Goal: Entertainment & Leisure: Browse casually

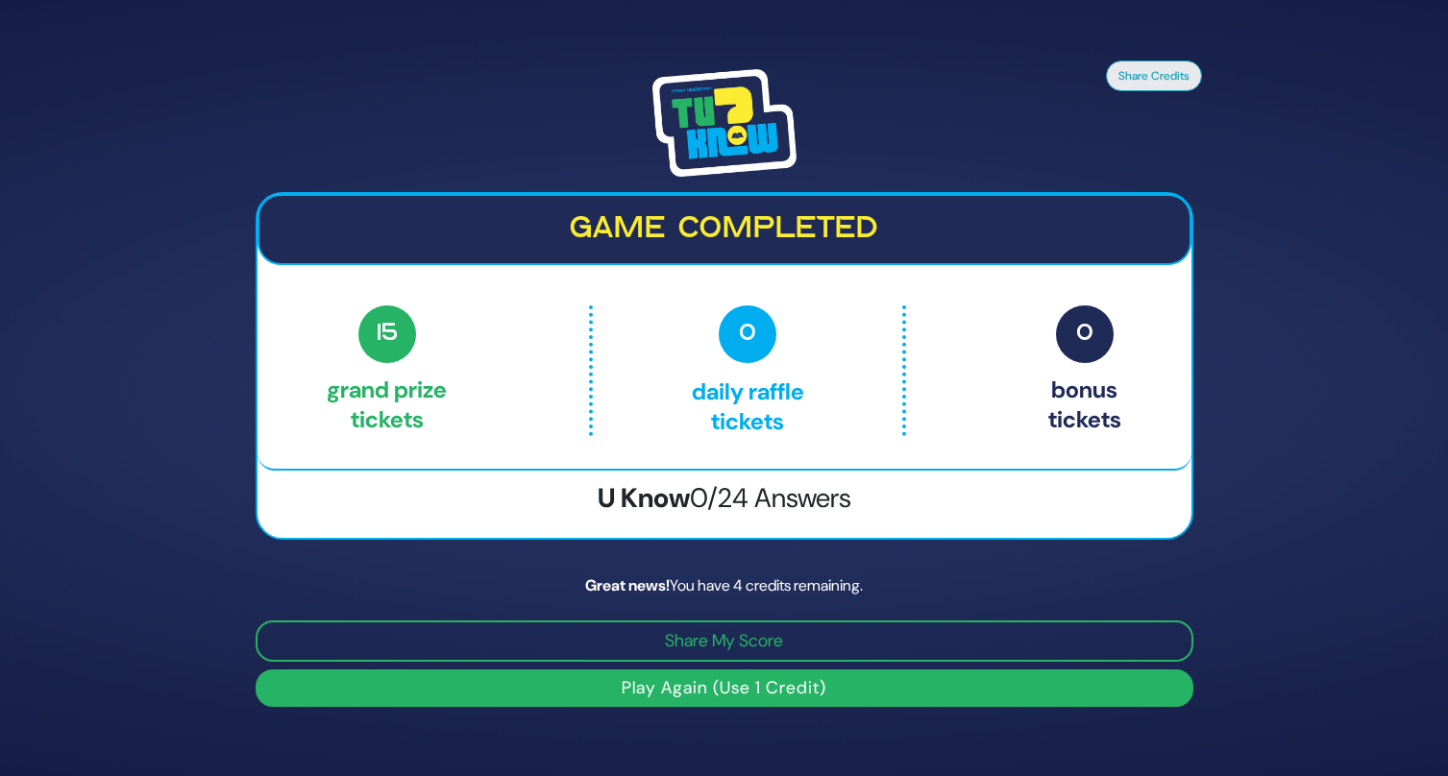
click at [648, 692] on button "Play Again (Use 1 Credit)" at bounding box center [725, 688] width 938 height 37
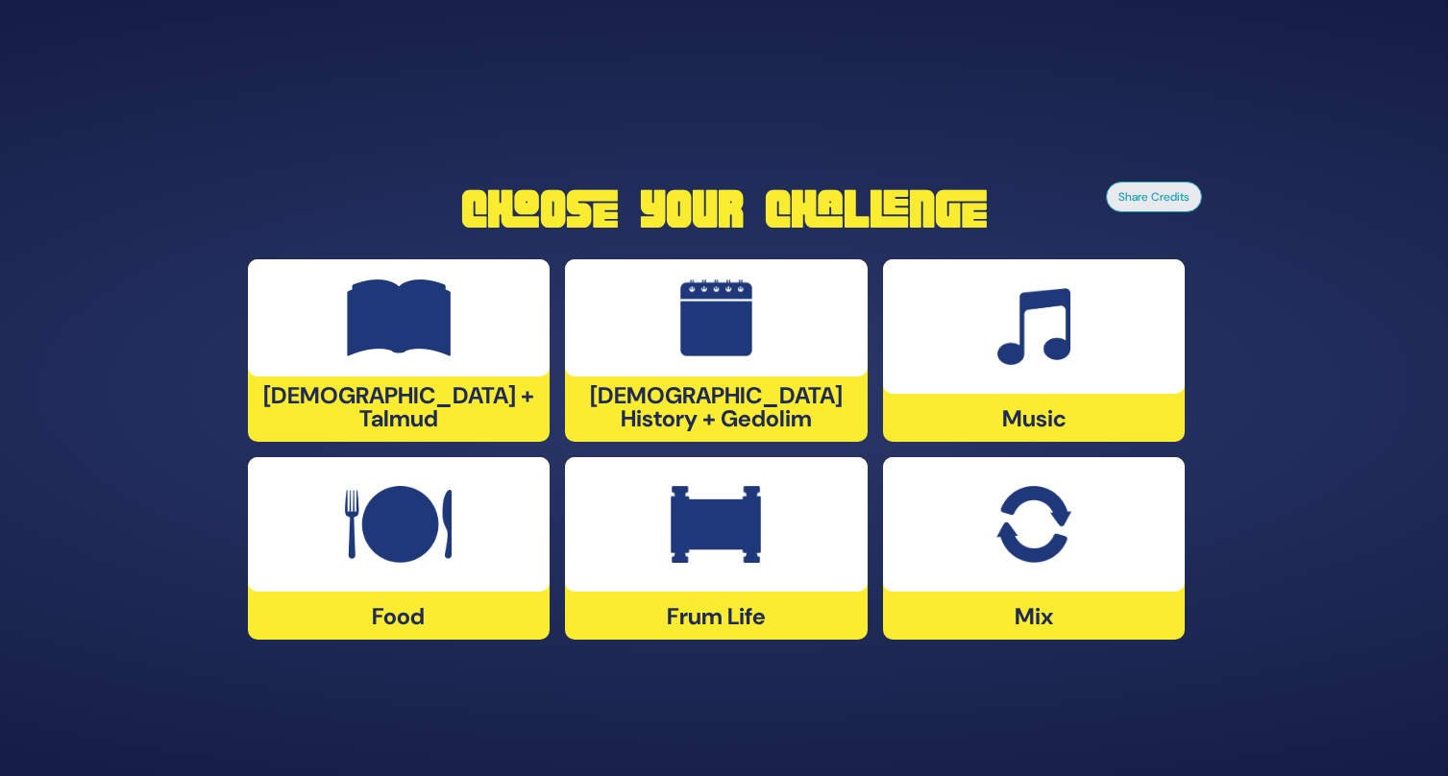
click at [461, 377] on div at bounding box center [399, 317] width 303 height 117
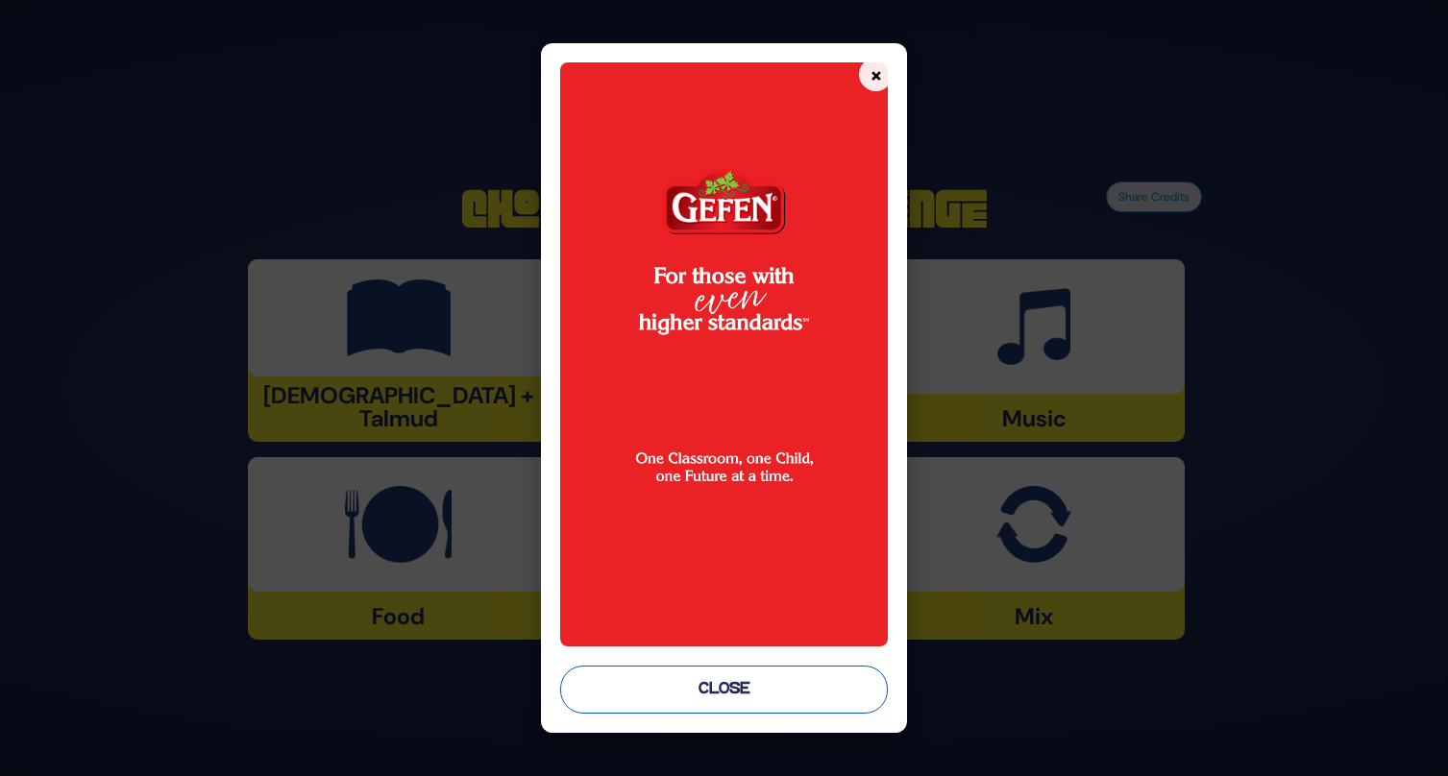
click at [639, 676] on button "Close" at bounding box center [724, 690] width 329 height 48
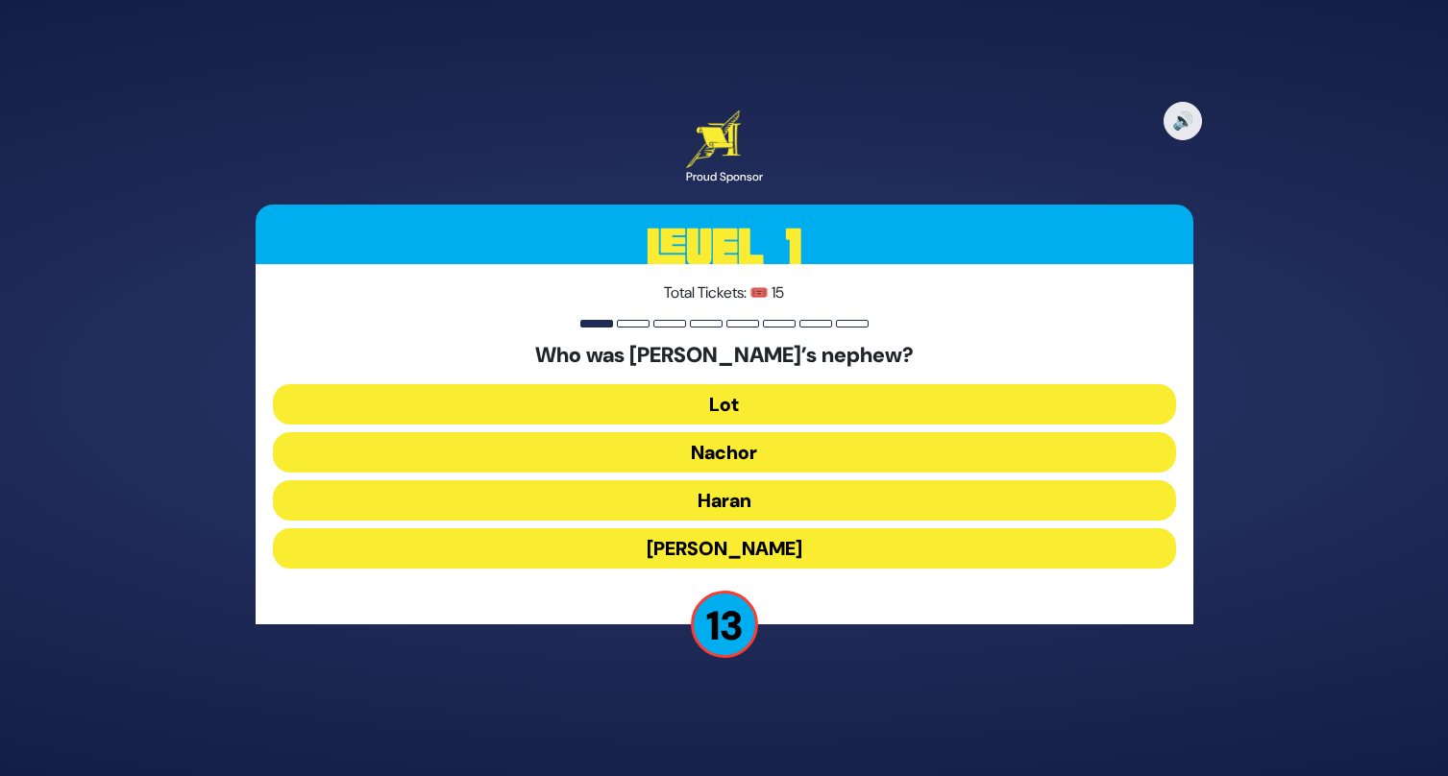
click at [715, 405] on button "Lot" at bounding box center [724, 404] width 903 height 40
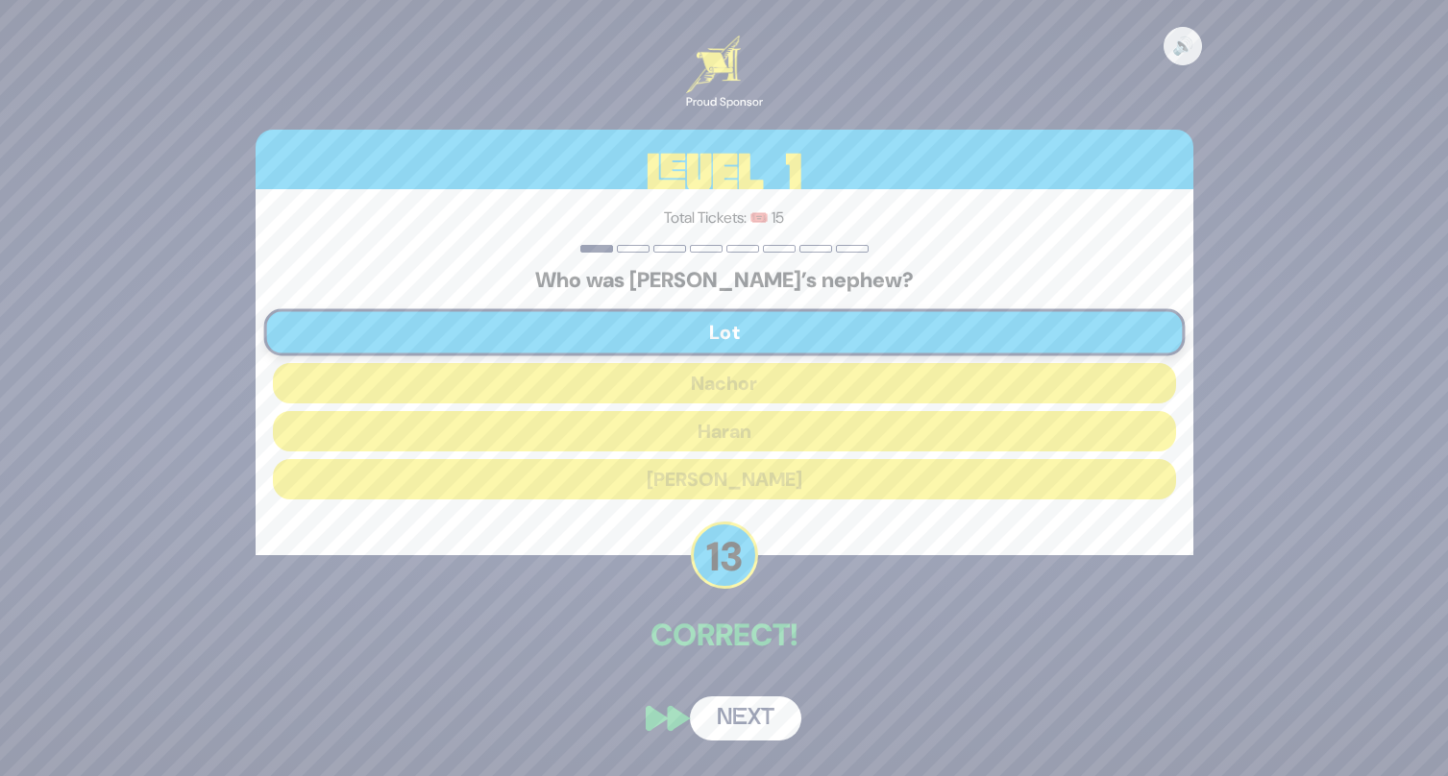
click at [715, 715] on button "Next" at bounding box center [745, 719] width 111 height 44
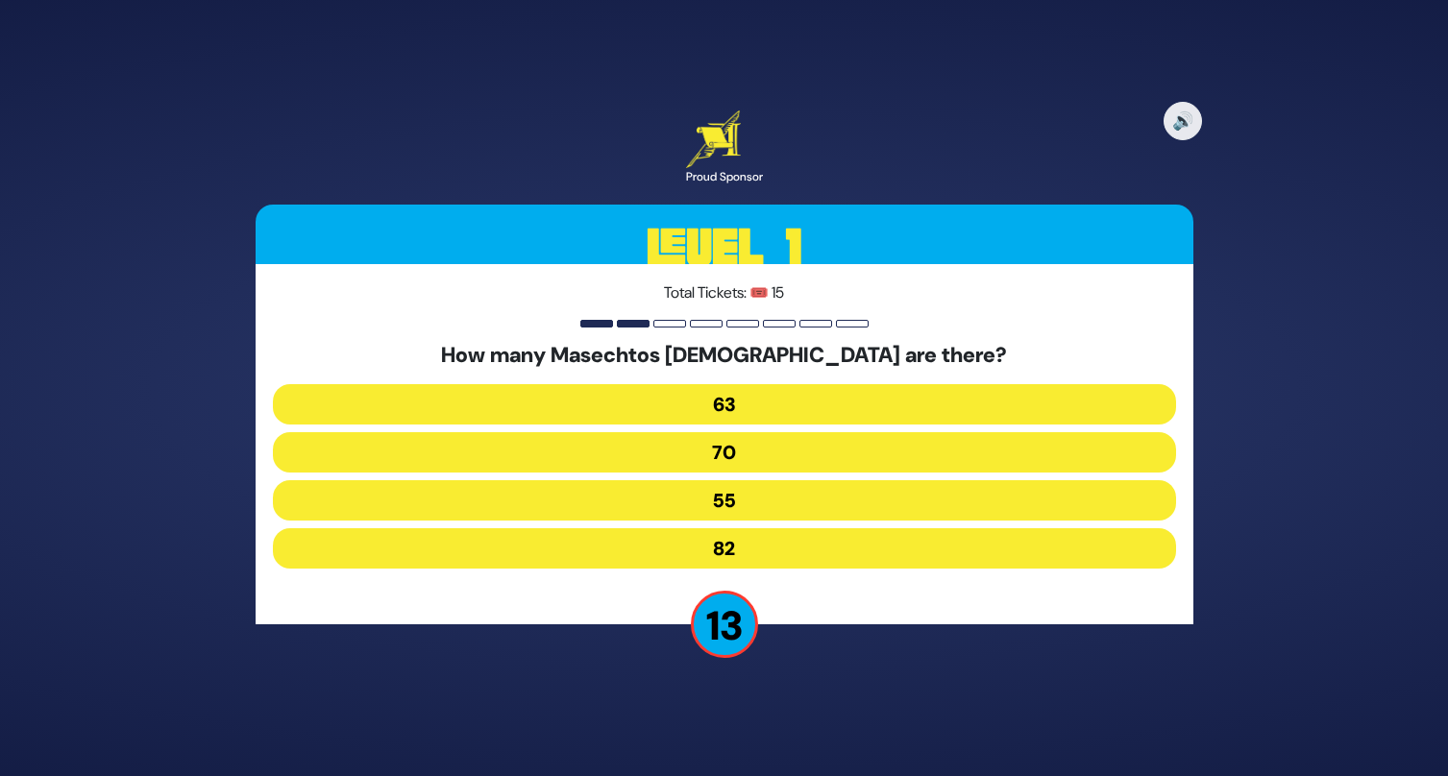
click at [745, 510] on button "55" at bounding box center [724, 500] width 903 height 40
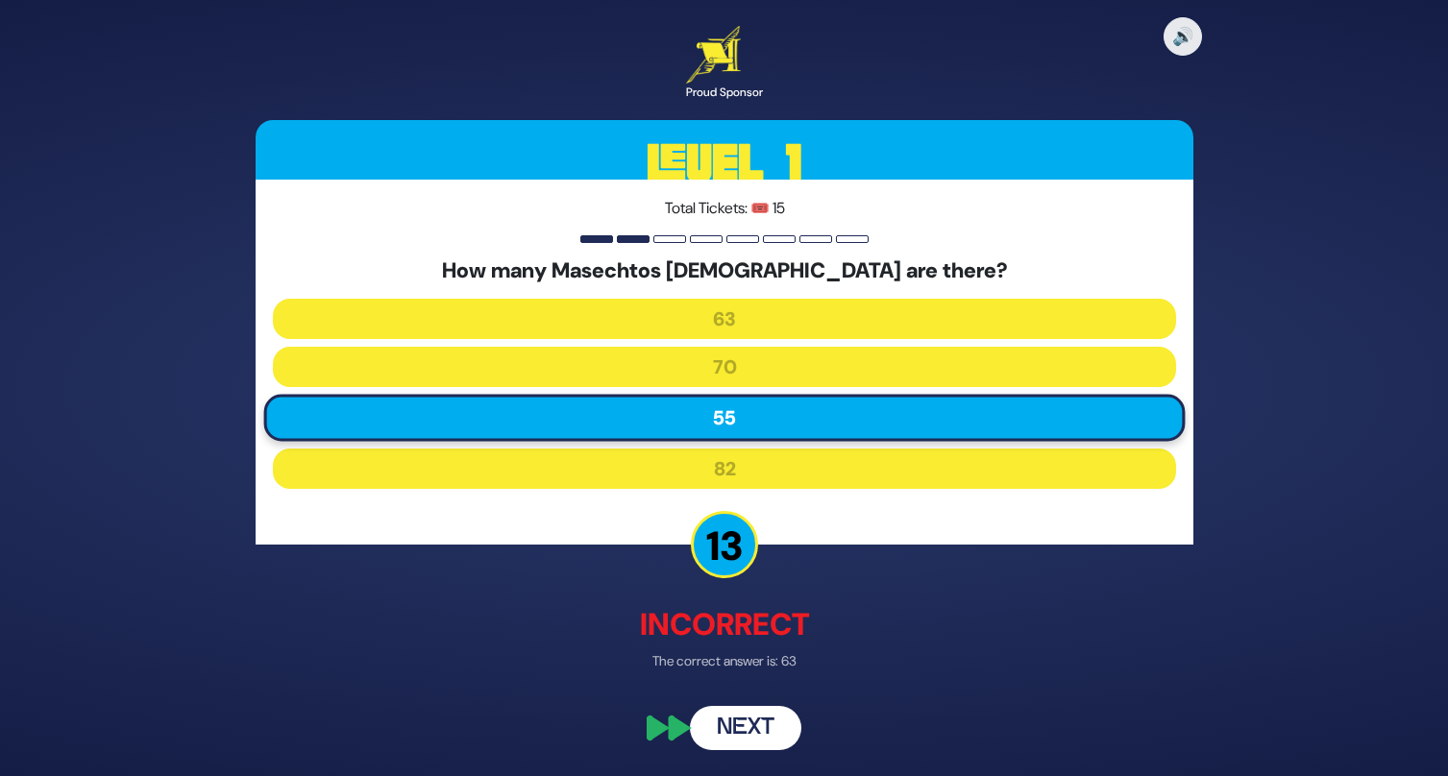
click at [736, 721] on button "Next" at bounding box center [745, 728] width 111 height 44
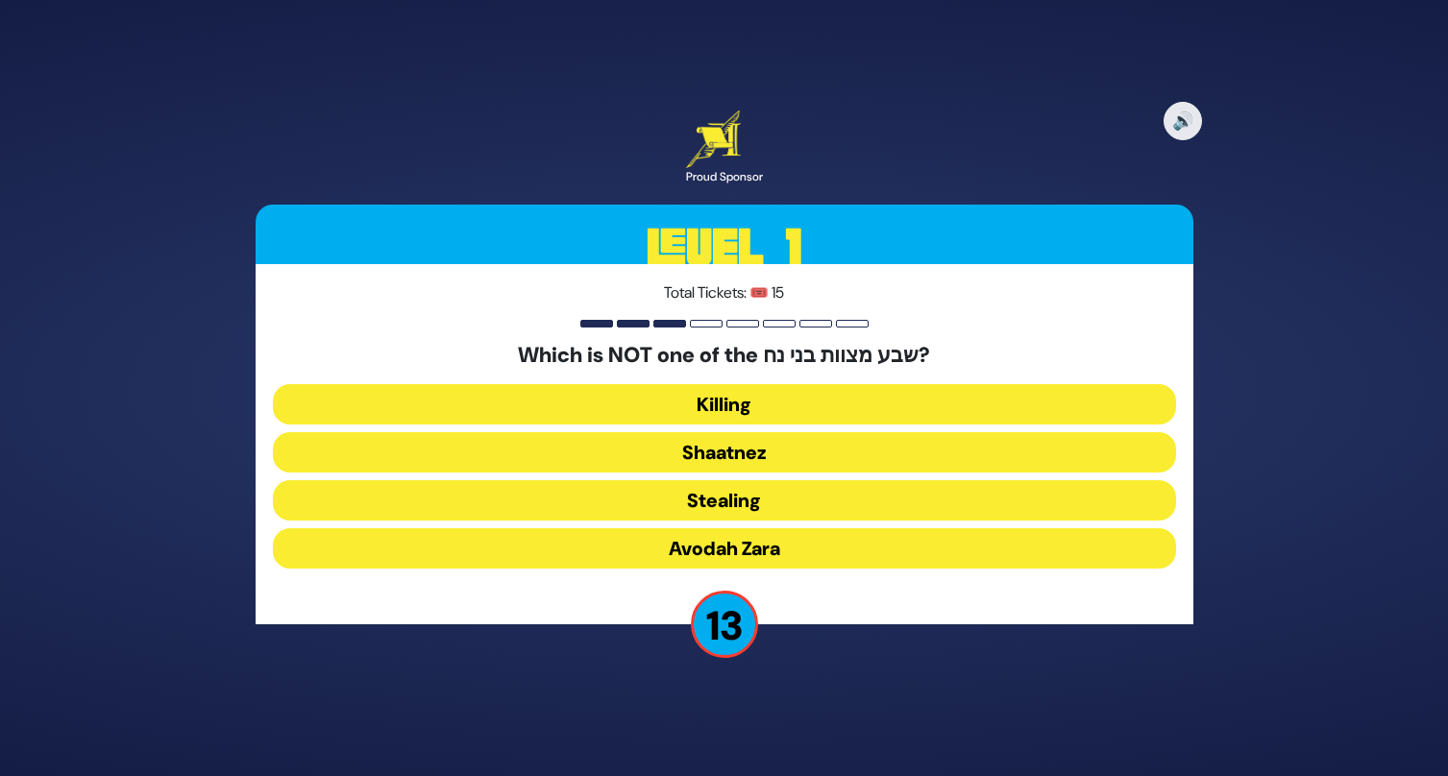
click at [748, 455] on button "Shaatnez" at bounding box center [724, 452] width 903 height 40
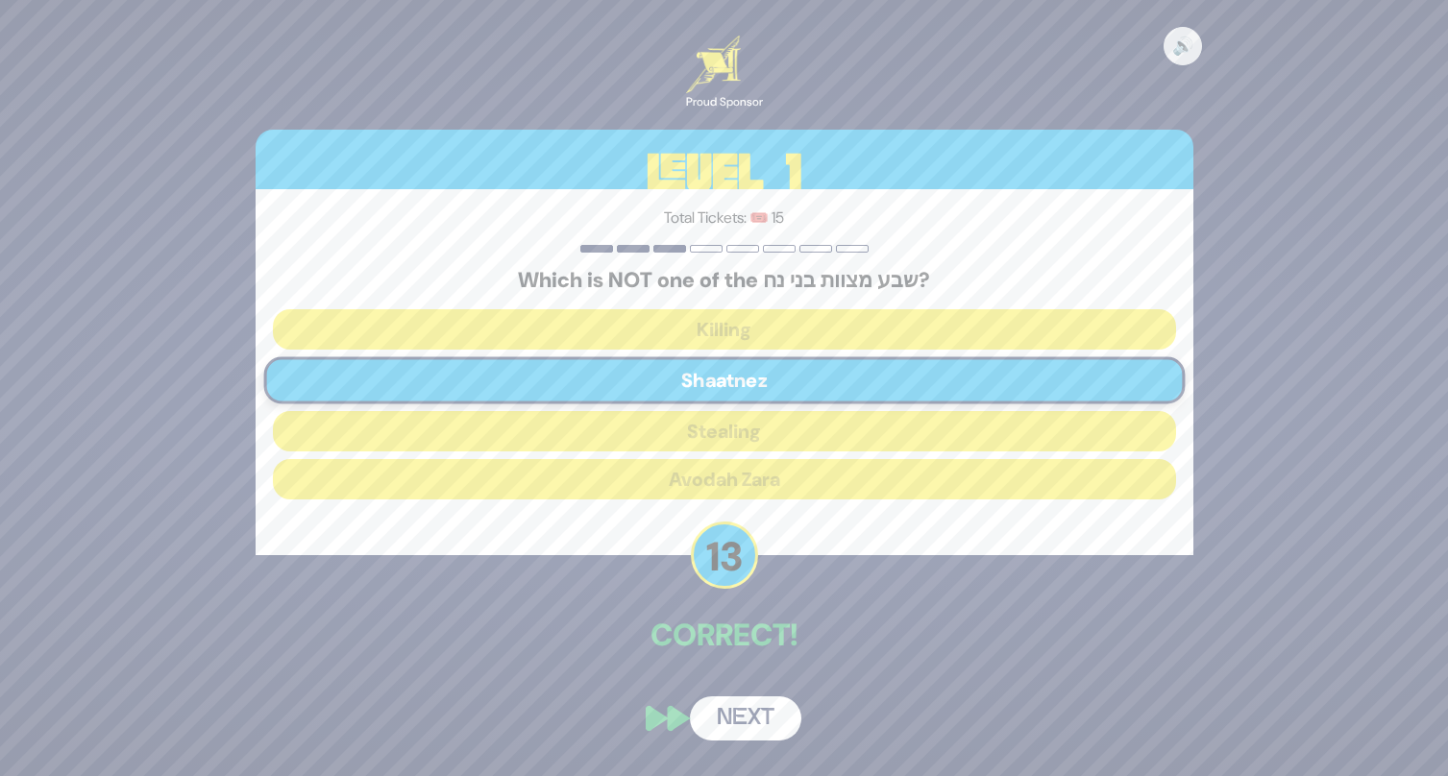
click at [744, 721] on button "Next" at bounding box center [745, 719] width 111 height 44
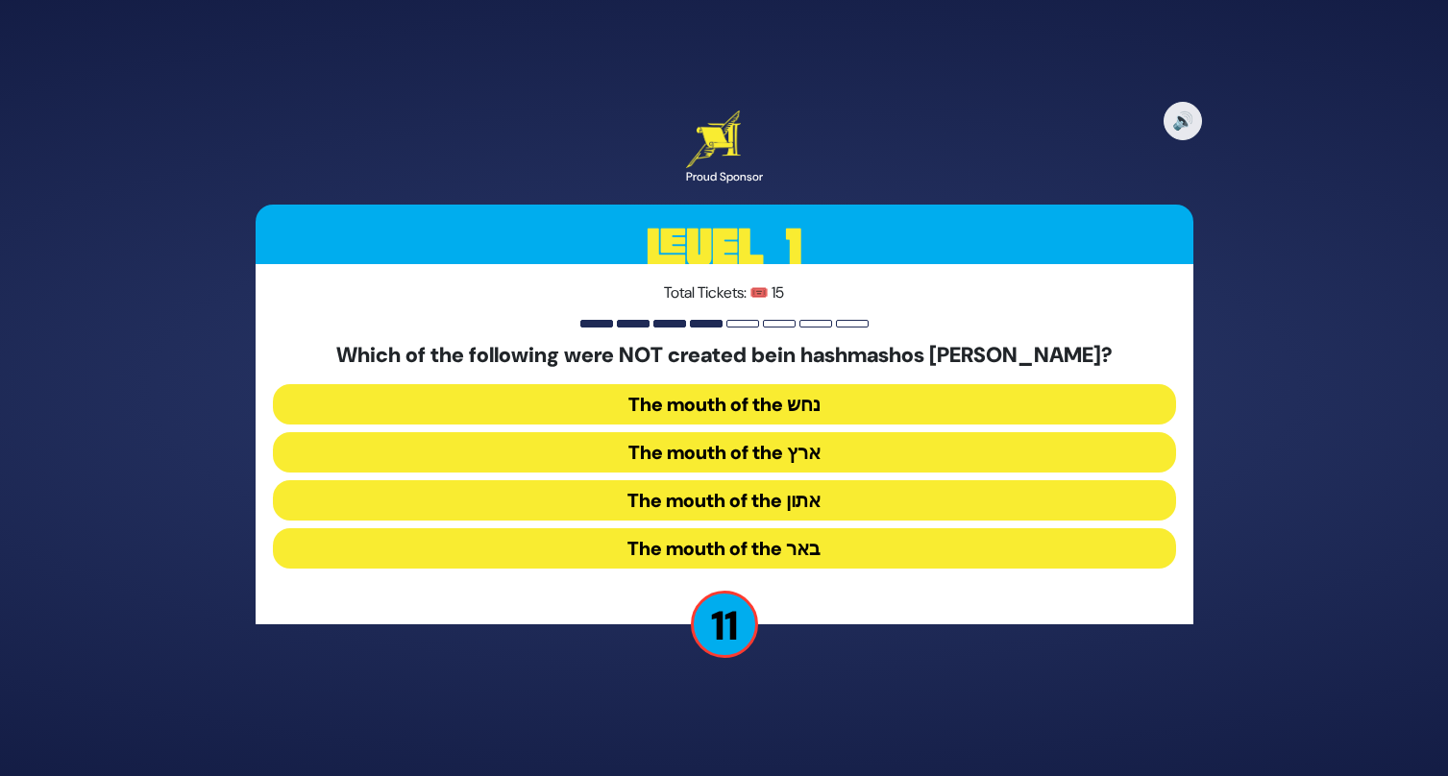
click at [714, 405] on button "The mouth of the נחש" at bounding box center [724, 404] width 903 height 40
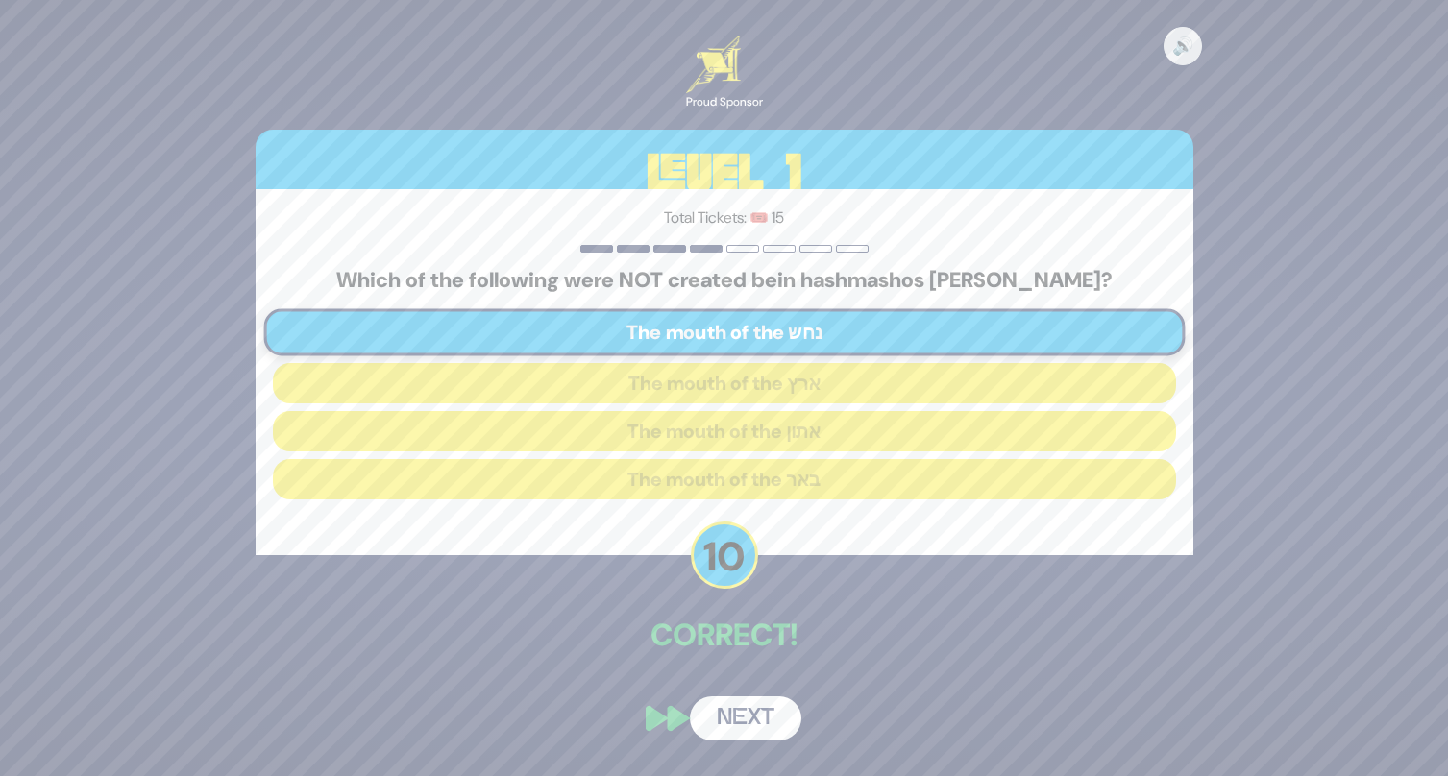
click at [724, 716] on button "Next" at bounding box center [745, 719] width 111 height 44
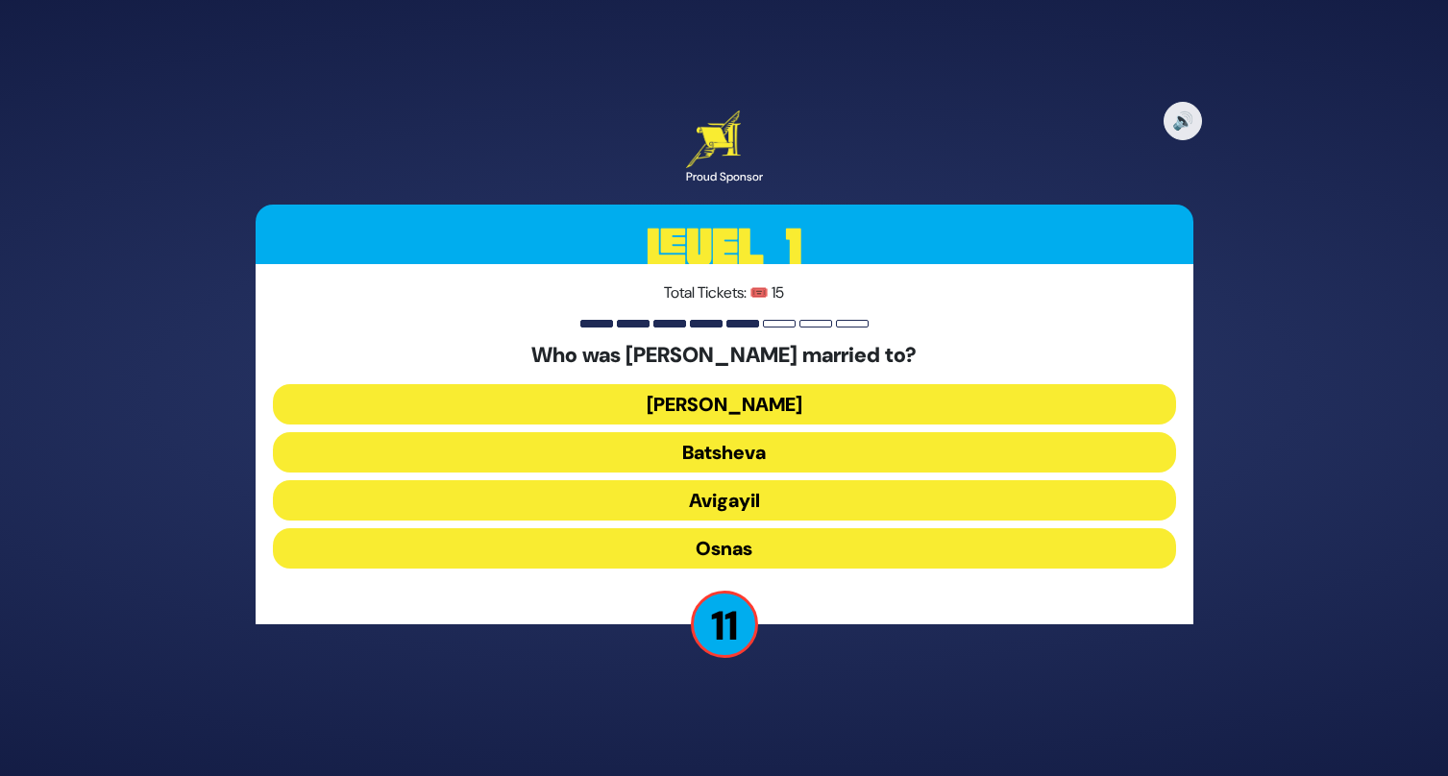
click at [708, 406] on button "Elisheva" at bounding box center [724, 404] width 903 height 40
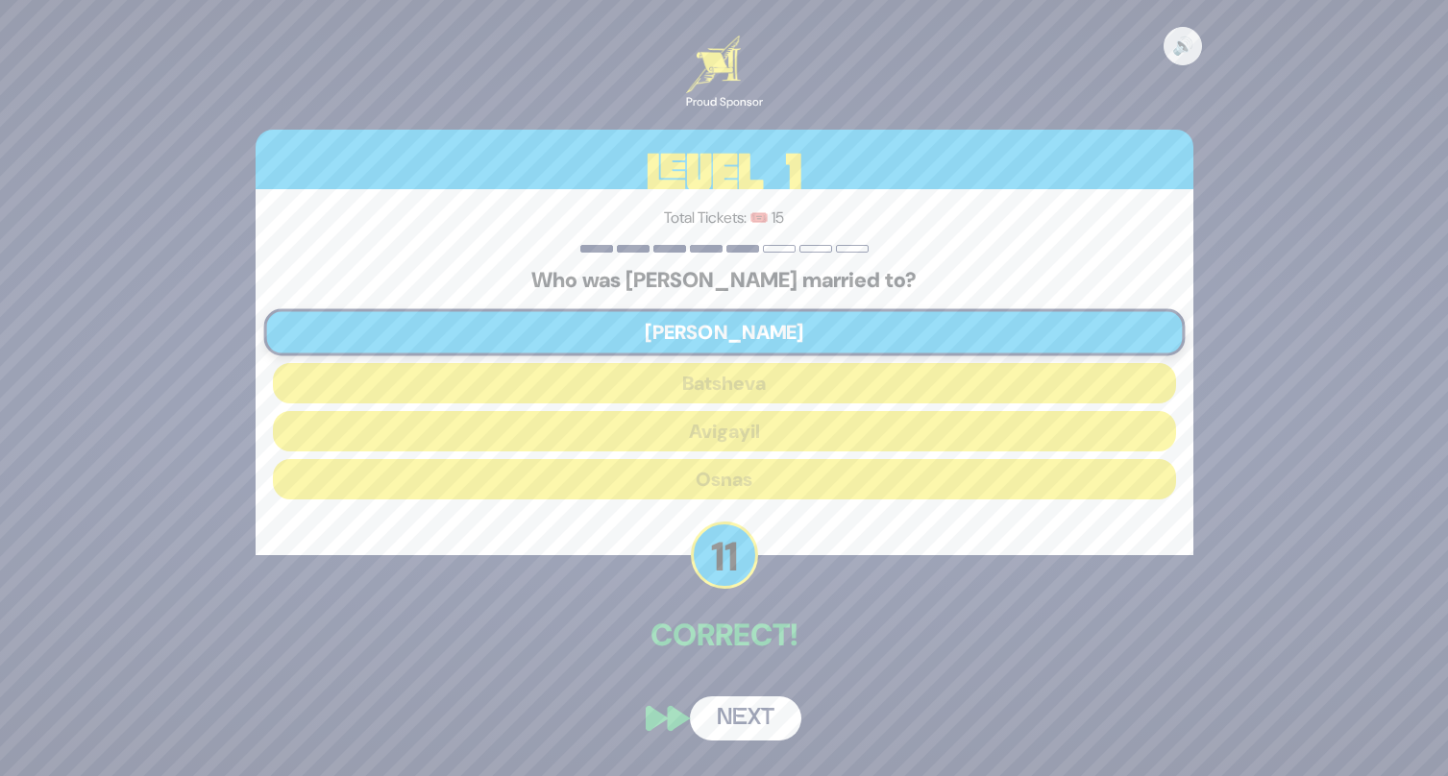
click at [726, 725] on button "Next" at bounding box center [745, 719] width 111 height 44
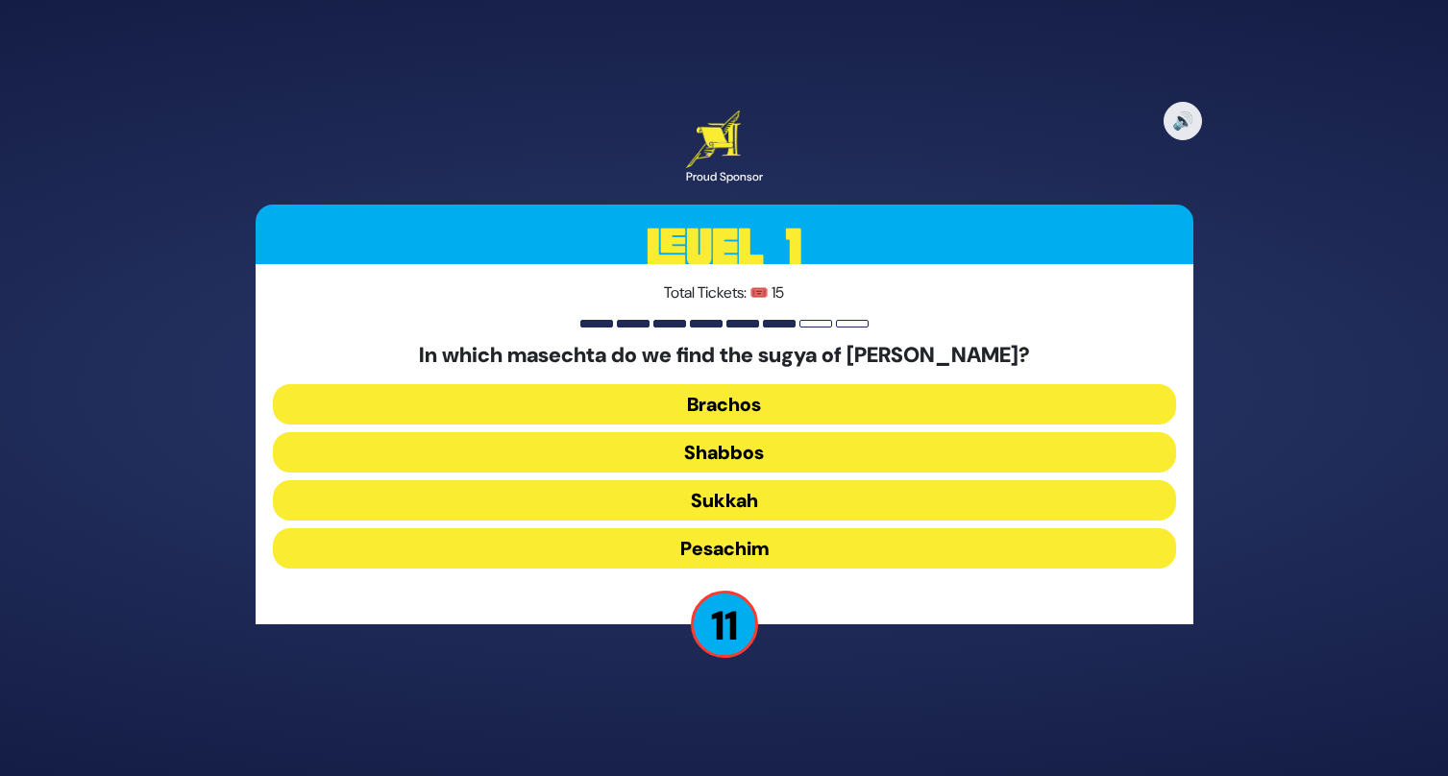
click at [683, 550] on button "Pesachim" at bounding box center [724, 548] width 903 height 40
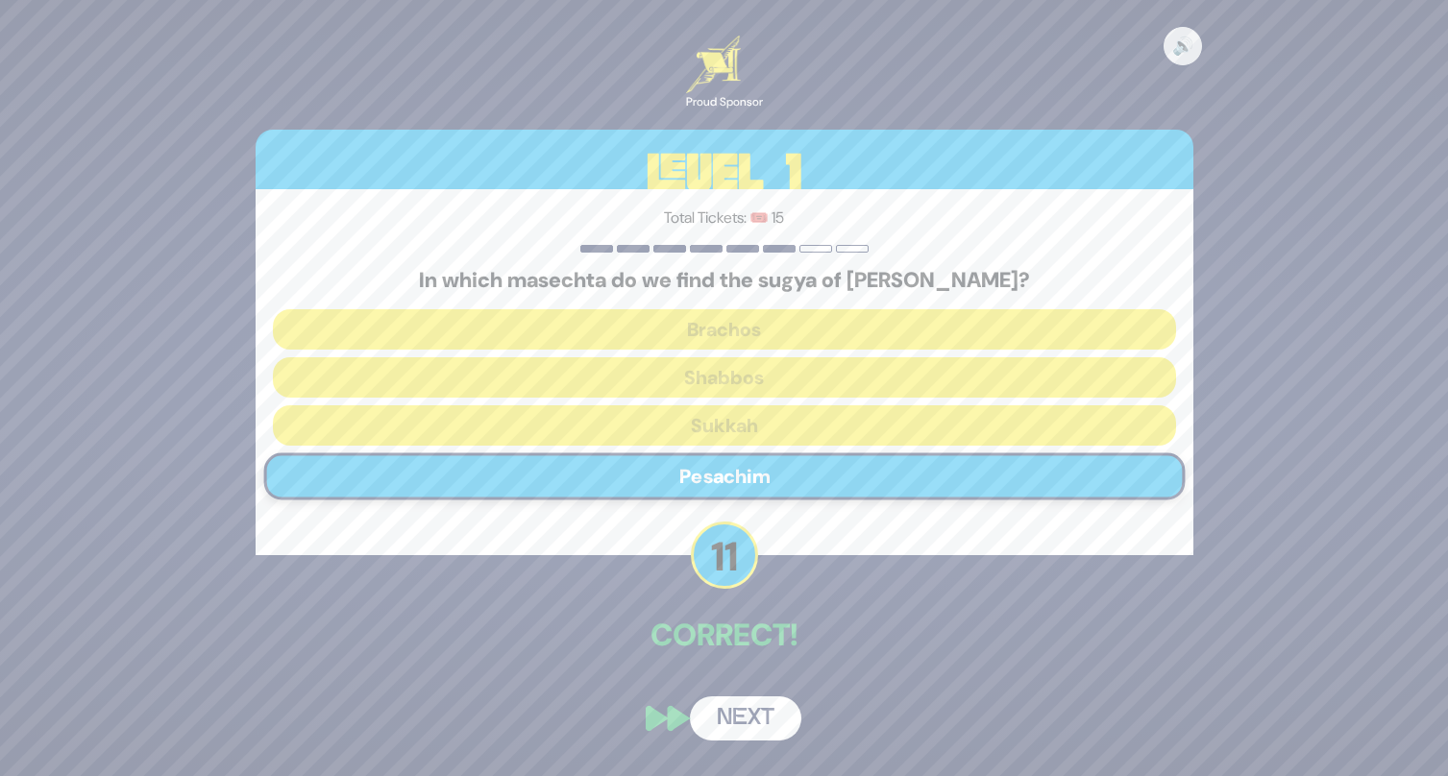
click at [736, 725] on button "Next" at bounding box center [745, 719] width 111 height 44
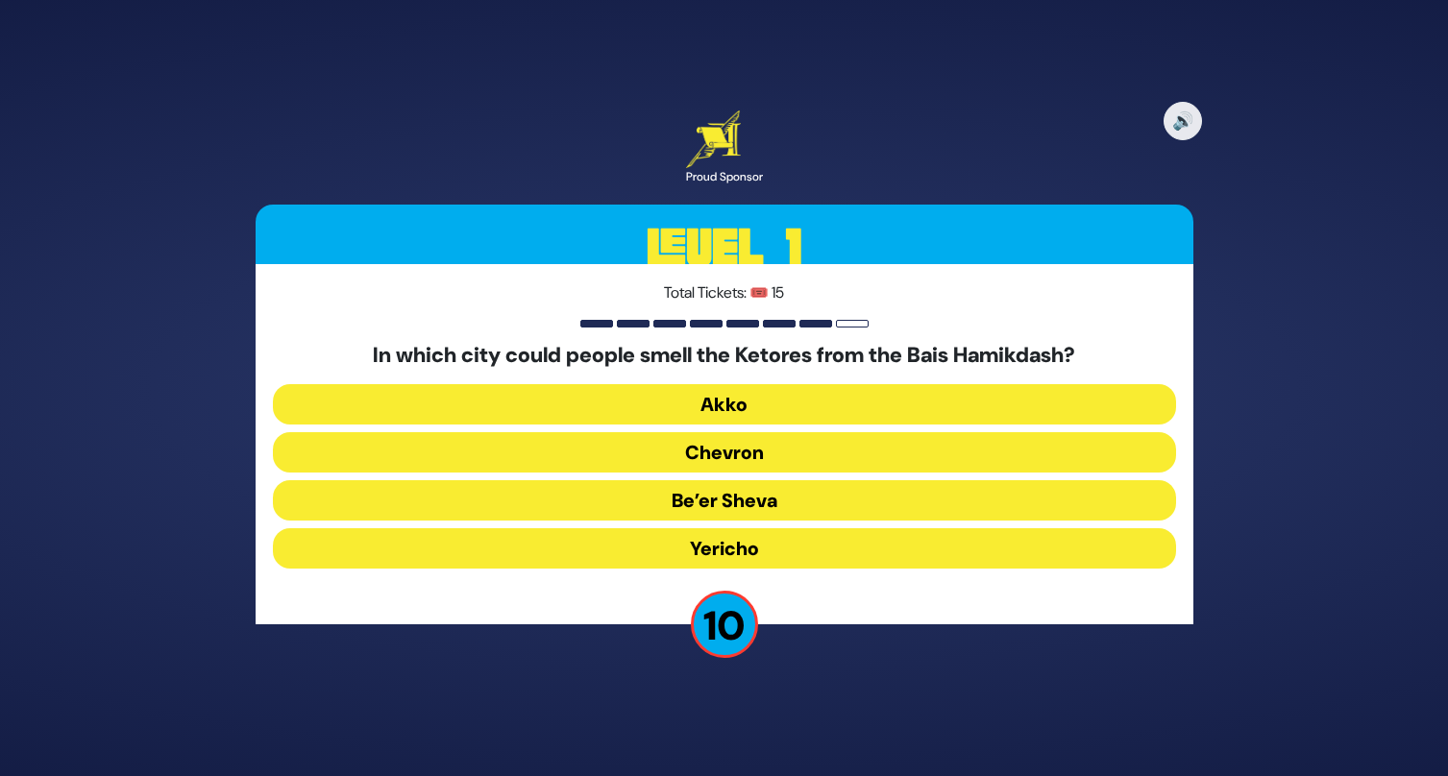
click at [642, 548] on button "Yericho" at bounding box center [724, 548] width 903 height 40
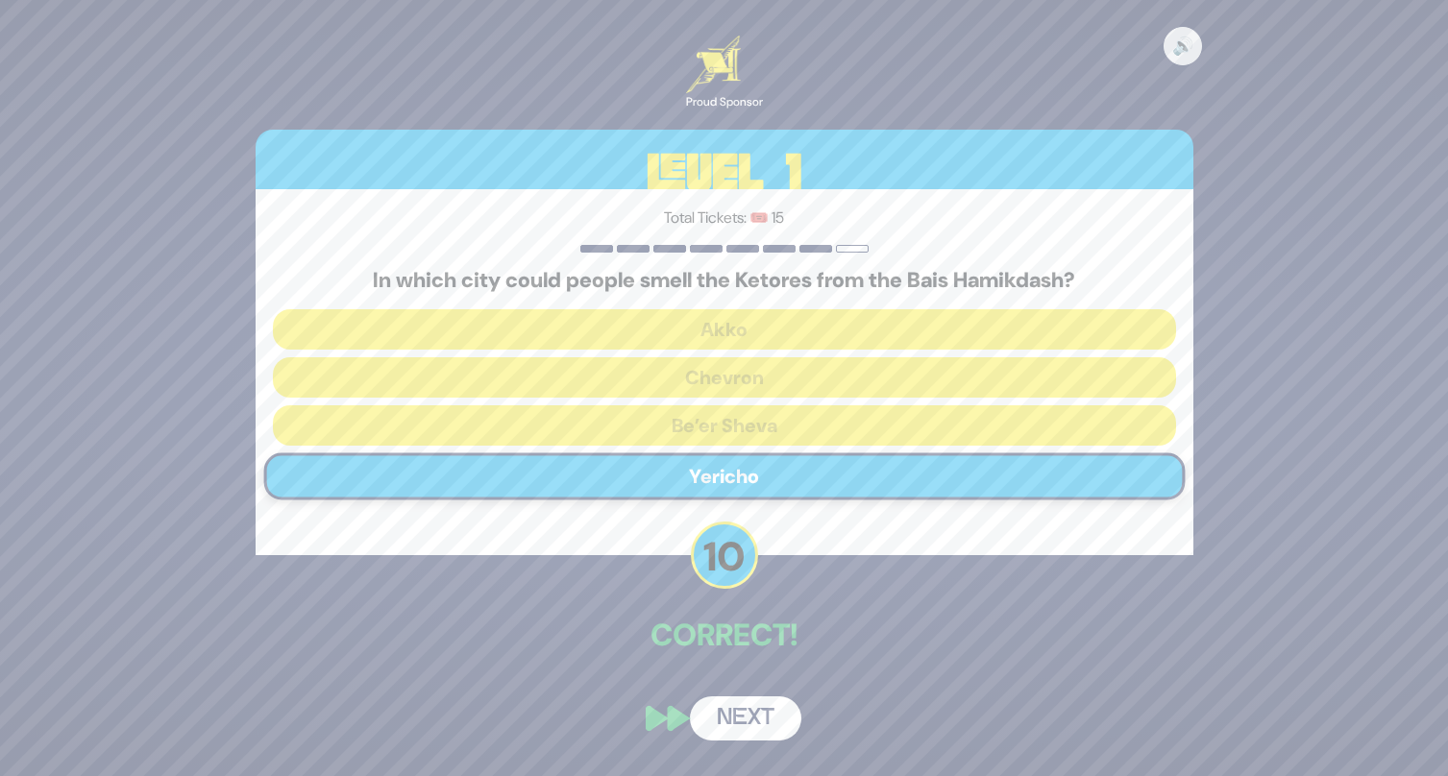
click at [744, 711] on button "Next" at bounding box center [745, 719] width 111 height 44
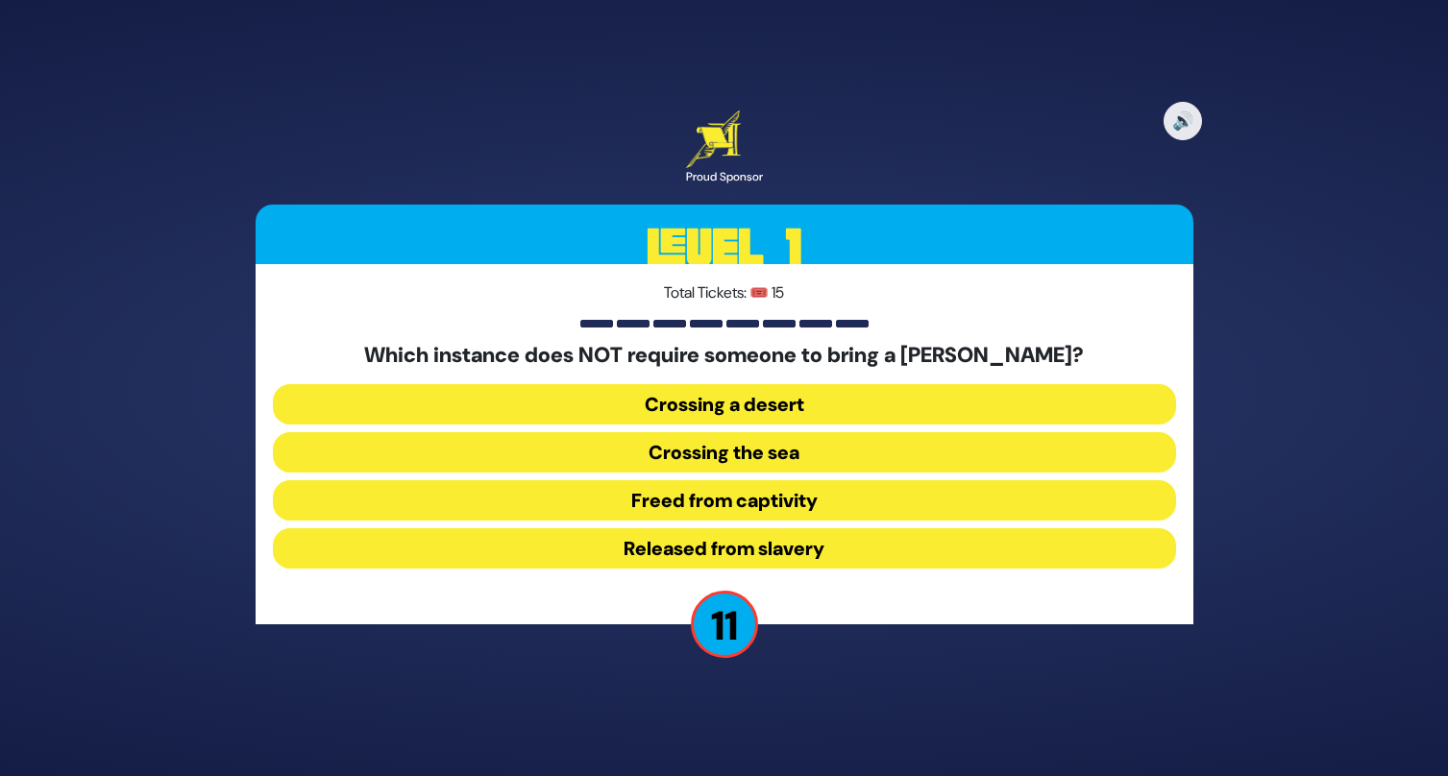
click at [695, 551] on button "Released from slavery" at bounding box center [724, 548] width 903 height 40
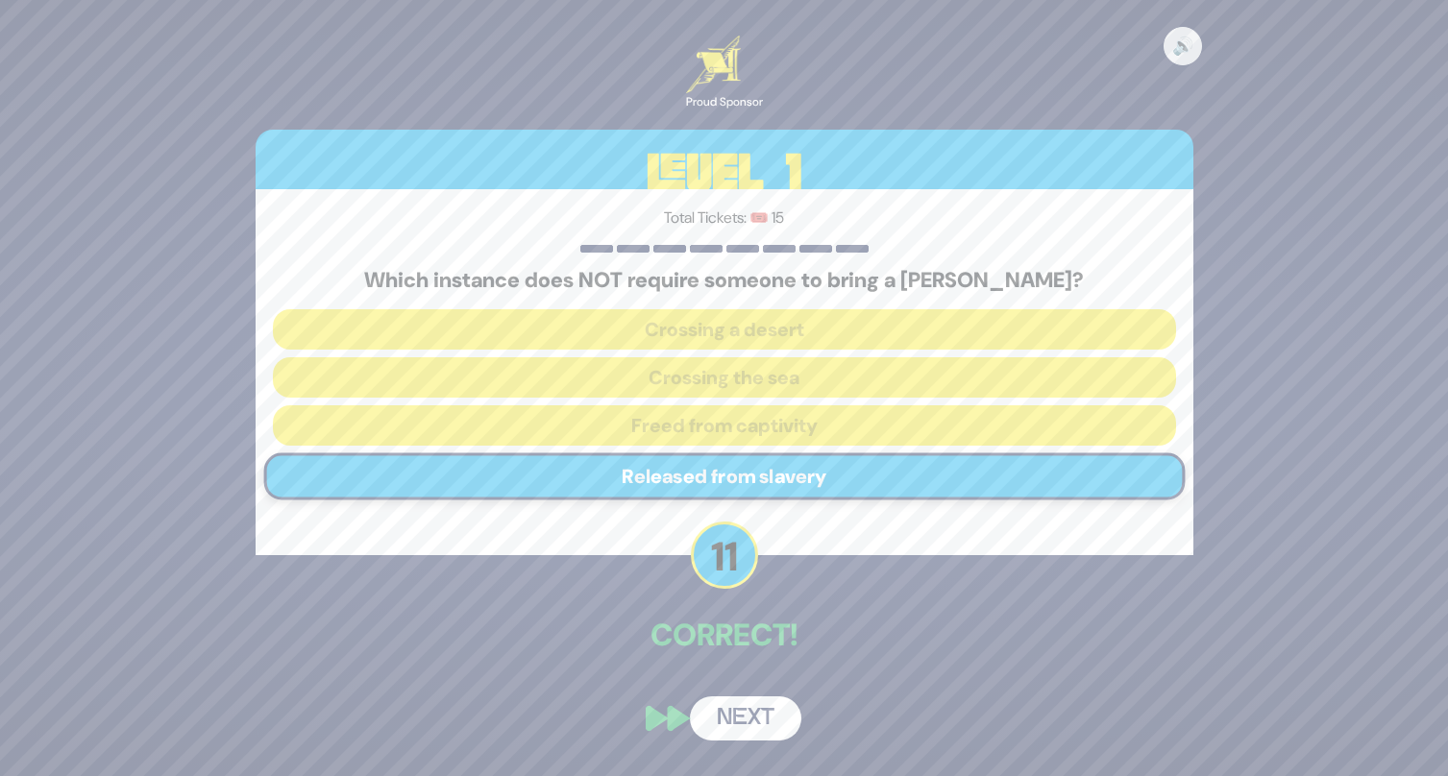
click at [733, 701] on button "Next" at bounding box center [745, 719] width 111 height 44
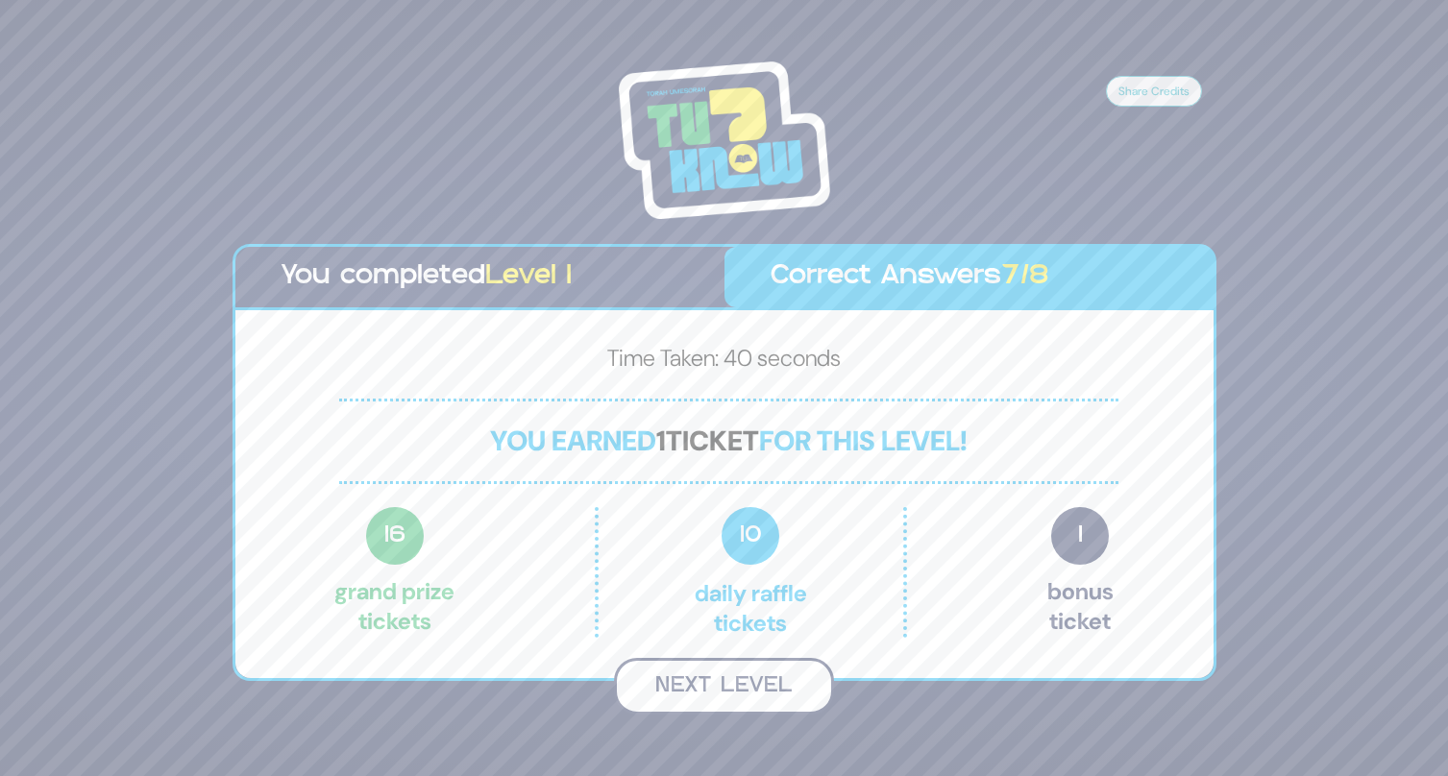
click at [702, 706] on button "Next Level" at bounding box center [724, 686] width 220 height 57
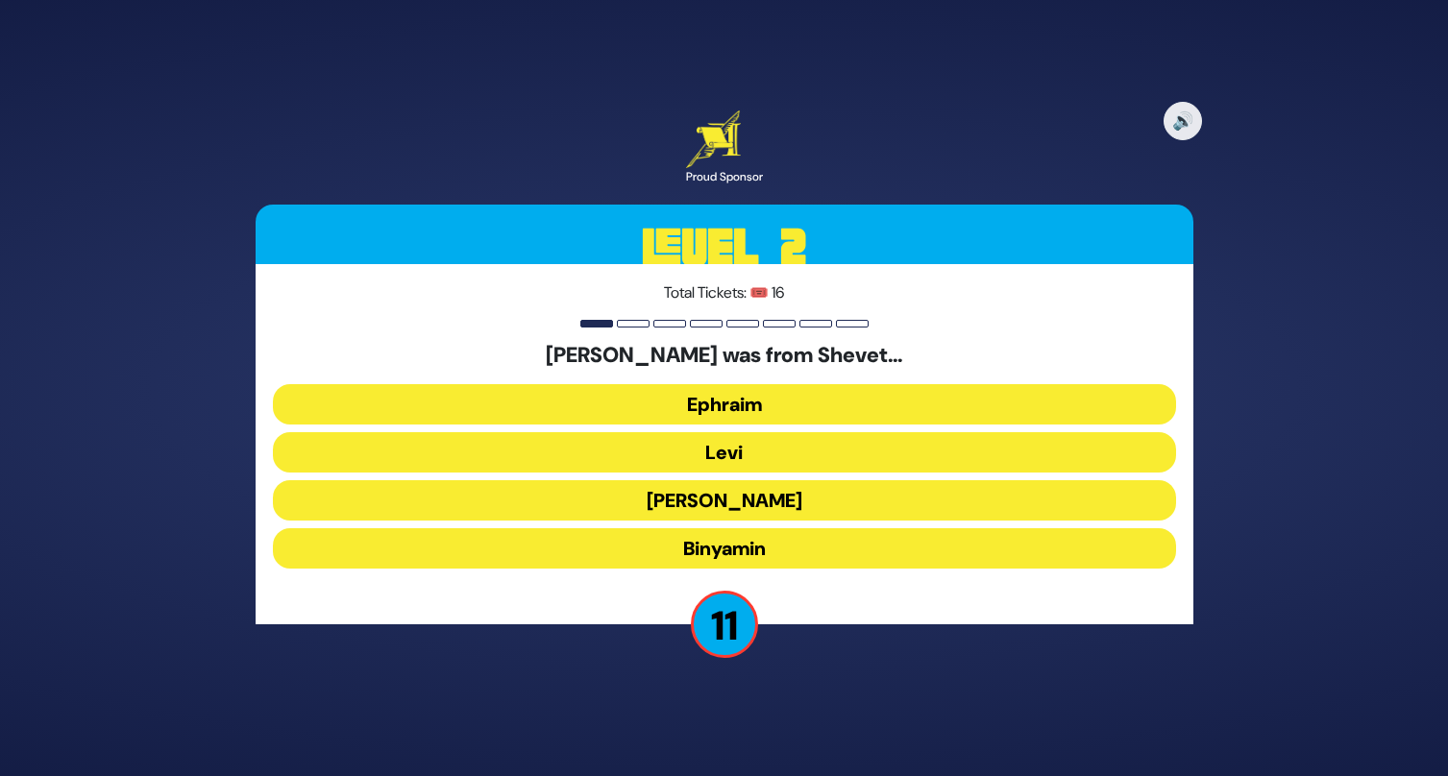
click at [693, 411] on button "Ephraim" at bounding box center [724, 404] width 903 height 40
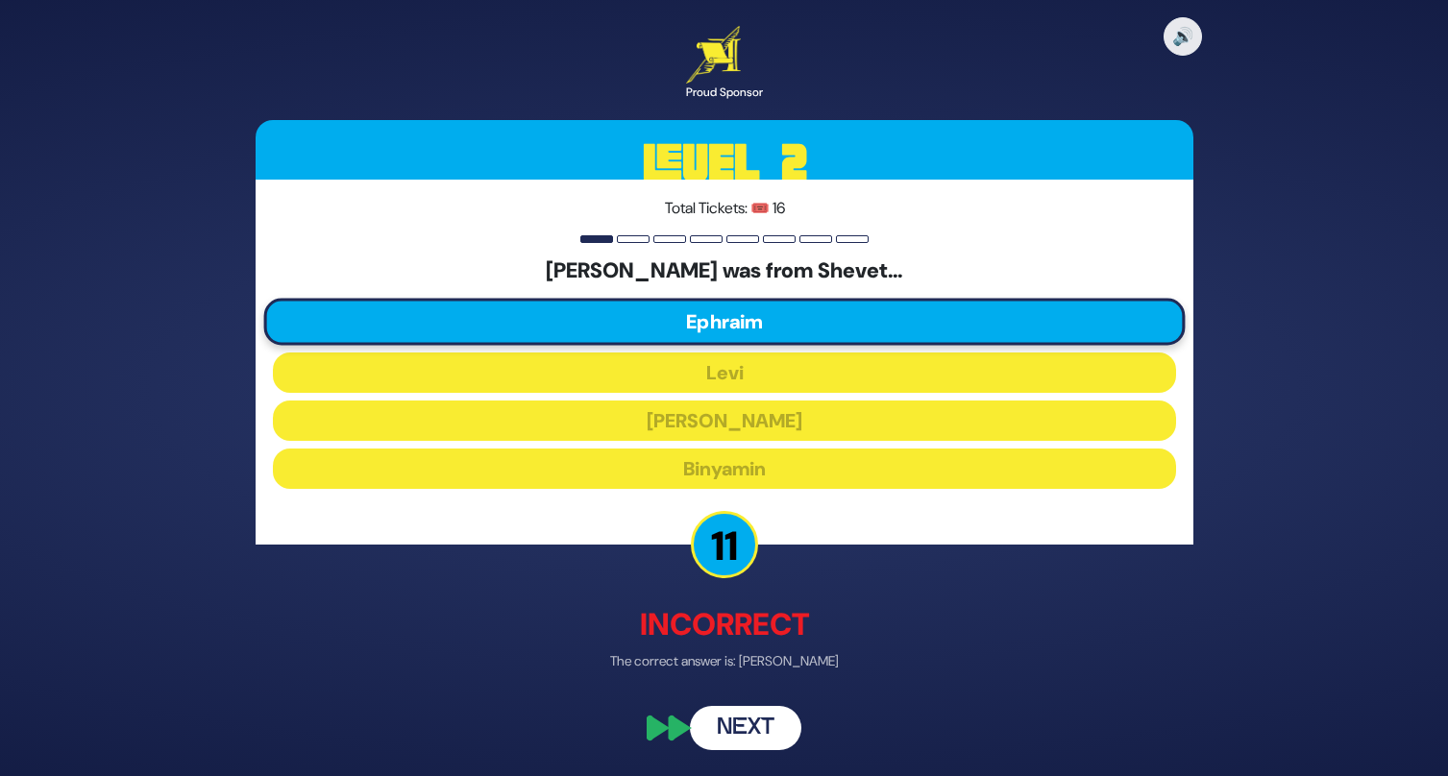
click at [717, 729] on button "Next" at bounding box center [745, 728] width 111 height 44
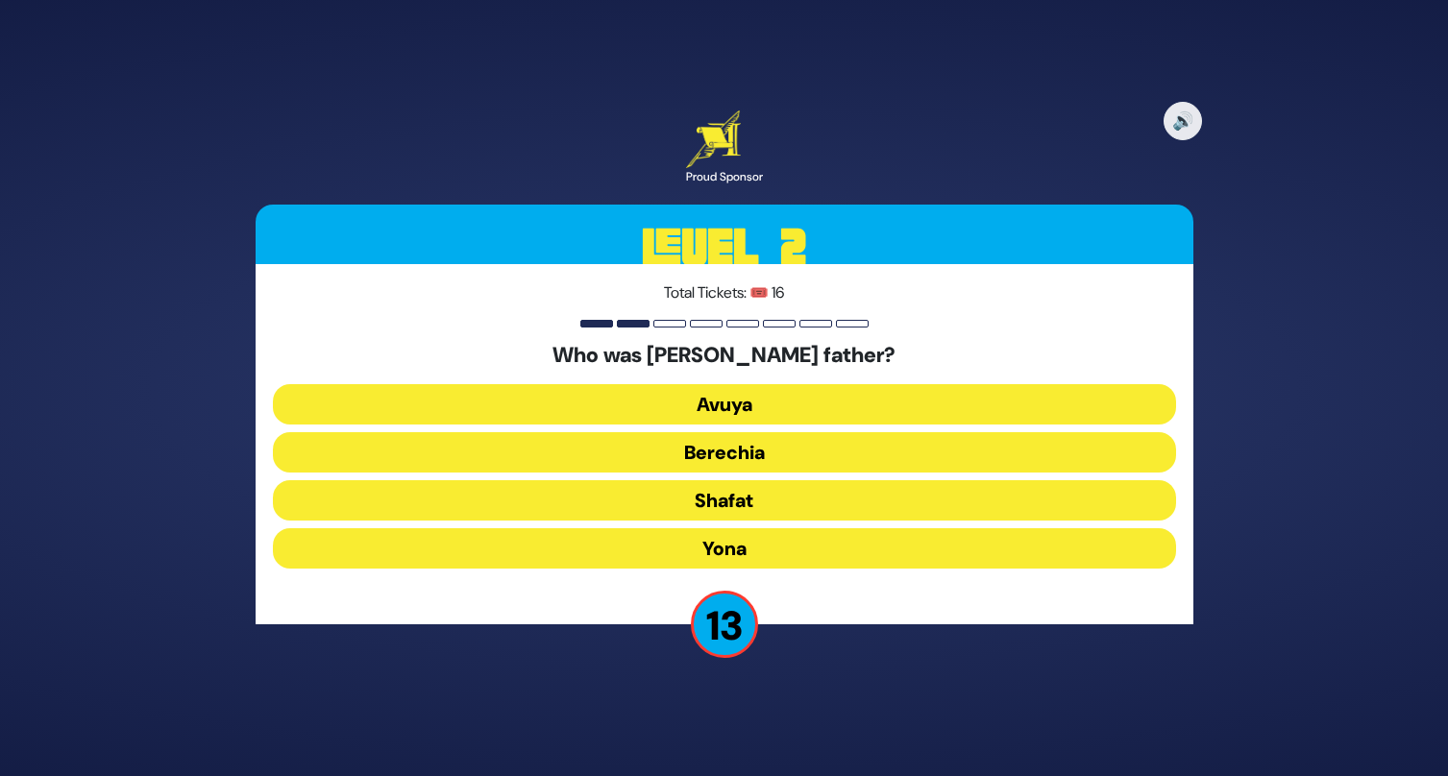
click at [647, 409] on button "Avuya" at bounding box center [724, 404] width 903 height 40
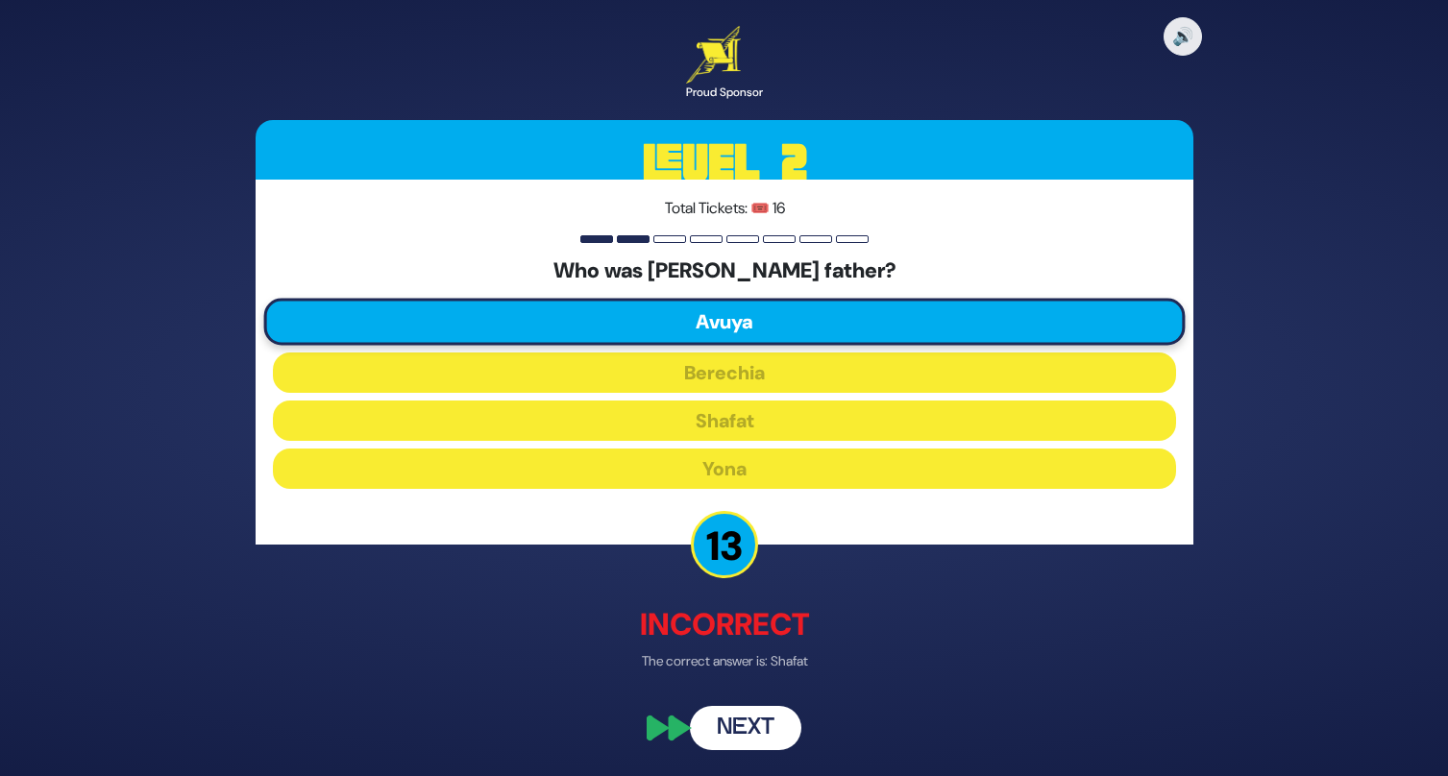
click at [725, 727] on button "Next" at bounding box center [745, 728] width 111 height 44
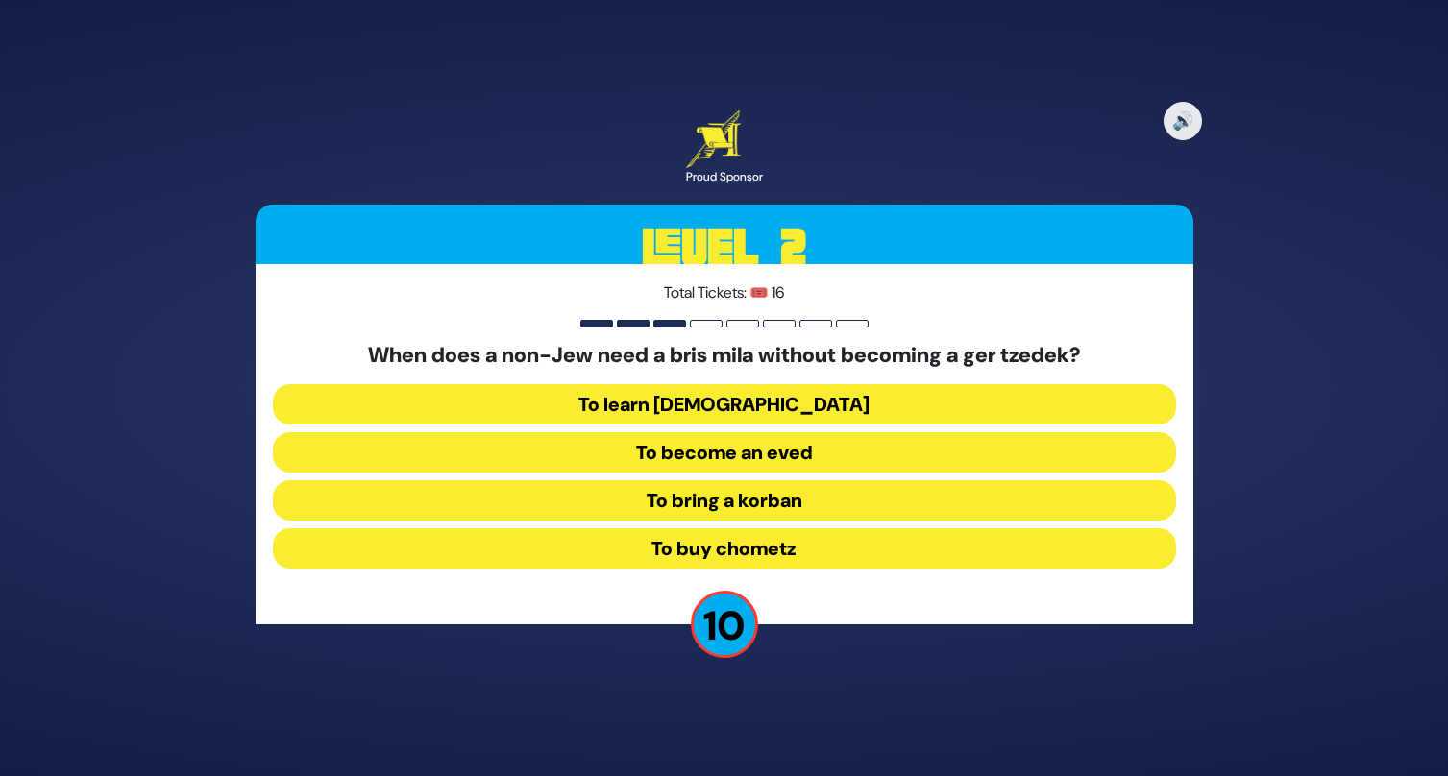
click at [640, 504] on button "To bring a korban" at bounding box center [724, 500] width 903 height 40
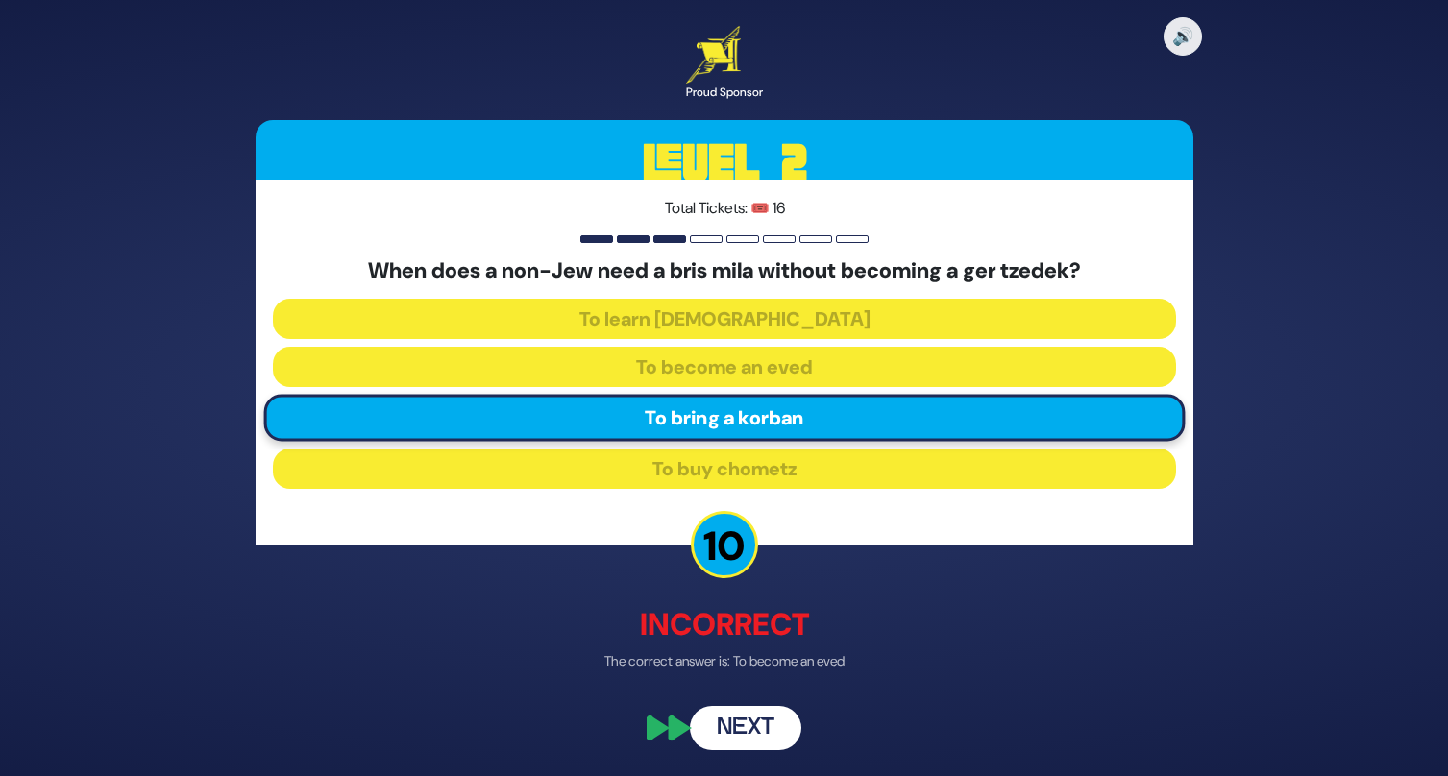
click at [736, 735] on button "Next" at bounding box center [745, 728] width 111 height 44
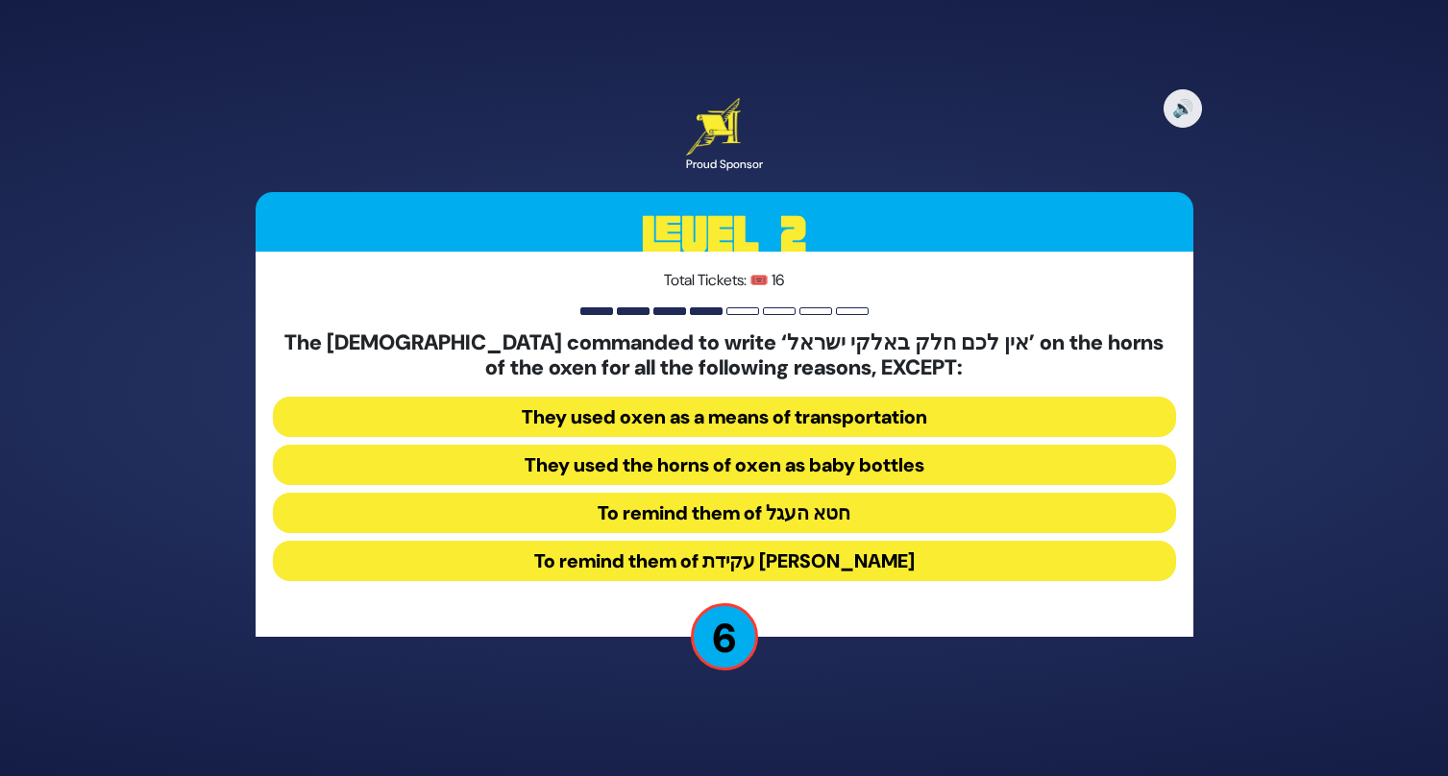
click at [627, 474] on button "They used the horns of oxen as baby bottles" at bounding box center [724, 465] width 903 height 40
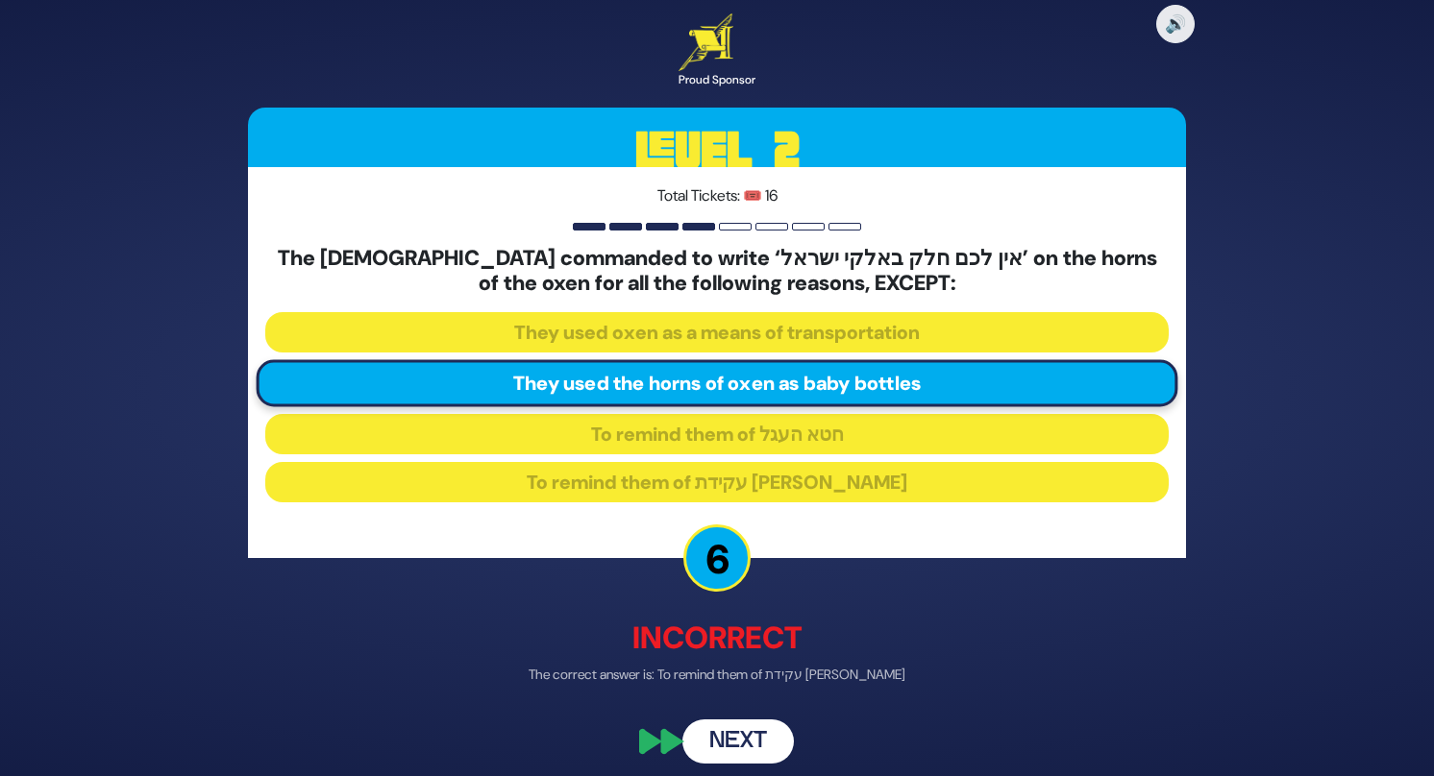
click at [748, 749] on button "Next" at bounding box center [737, 741] width 111 height 44
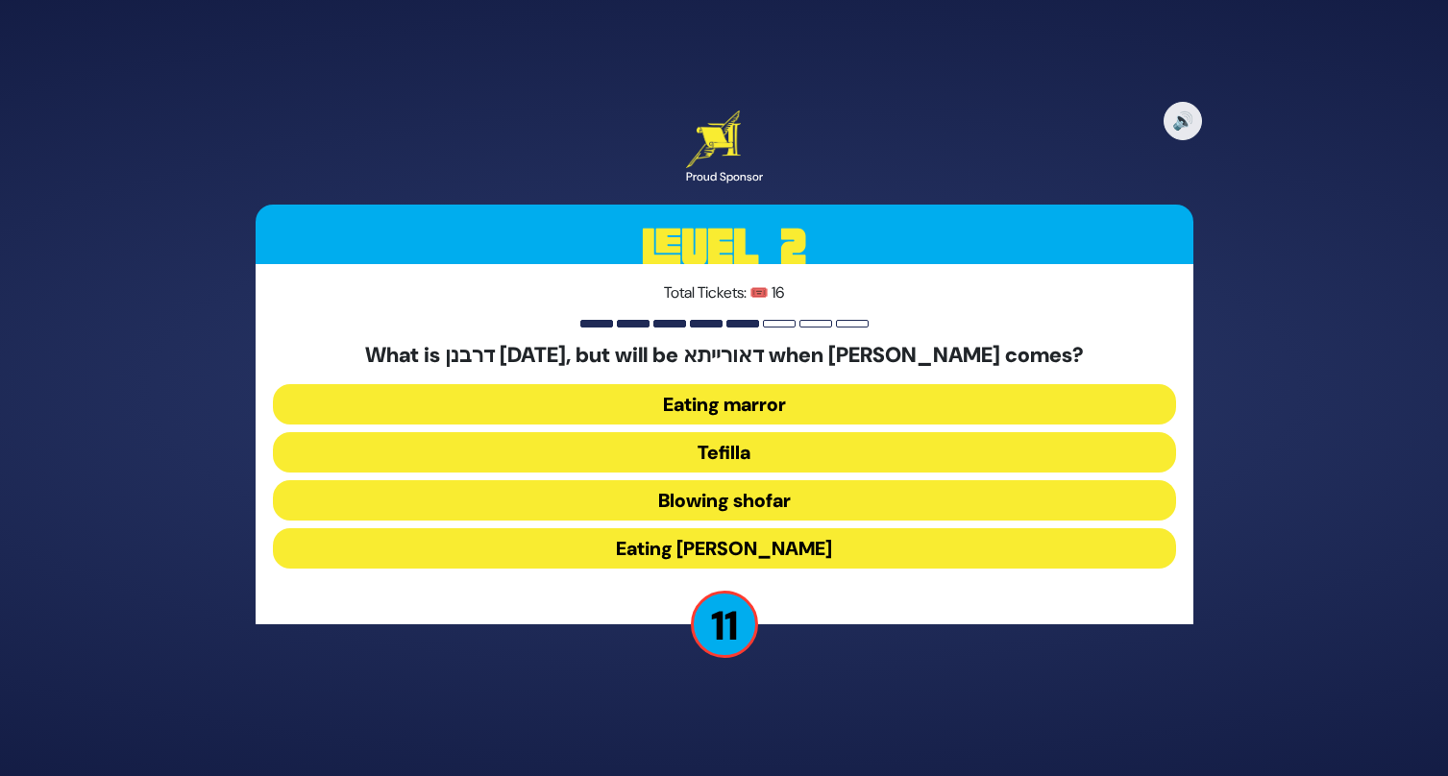
click at [671, 396] on button "Eating marror" at bounding box center [724, 404] width 903 height 40
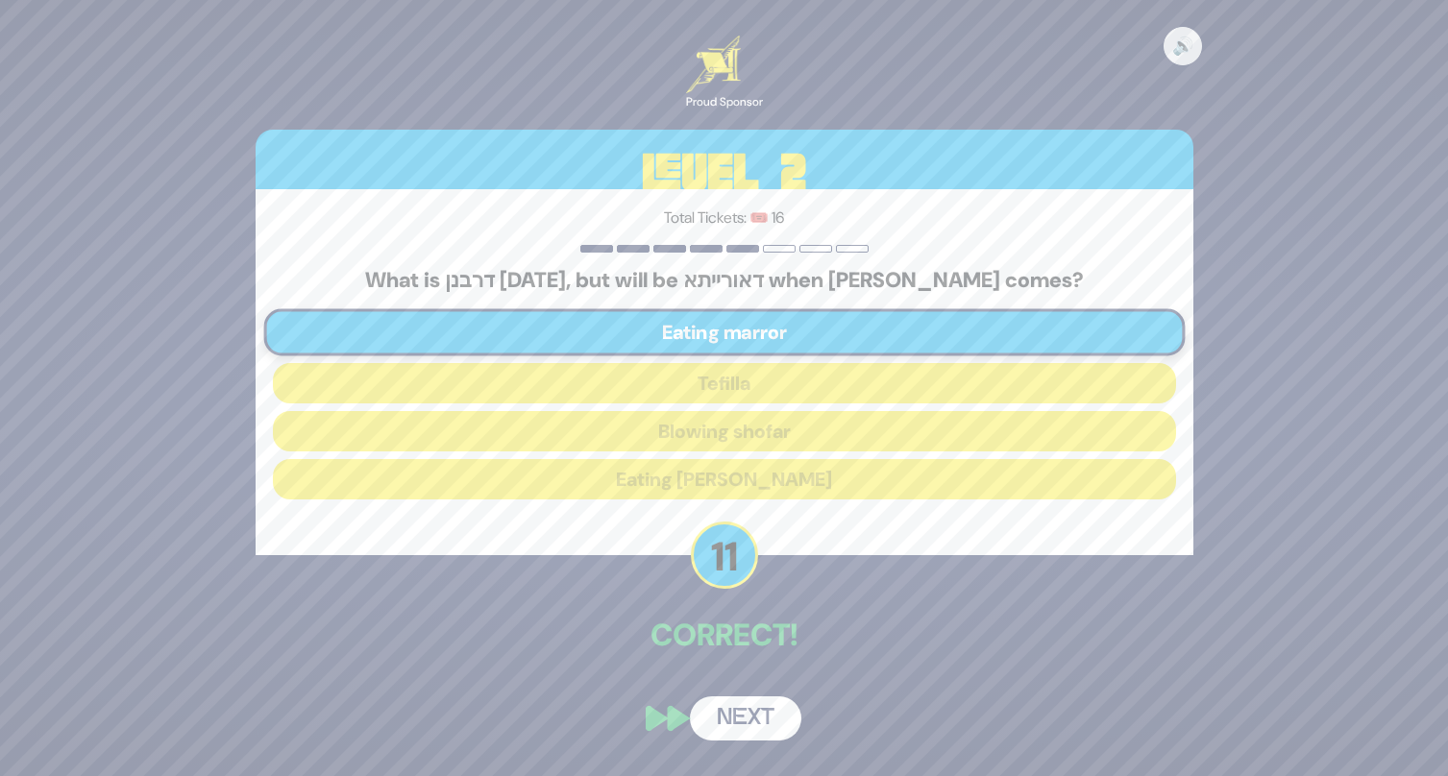
click at [747, 729] on button "Next" at bounding box center [745, 719] width 111 height 44
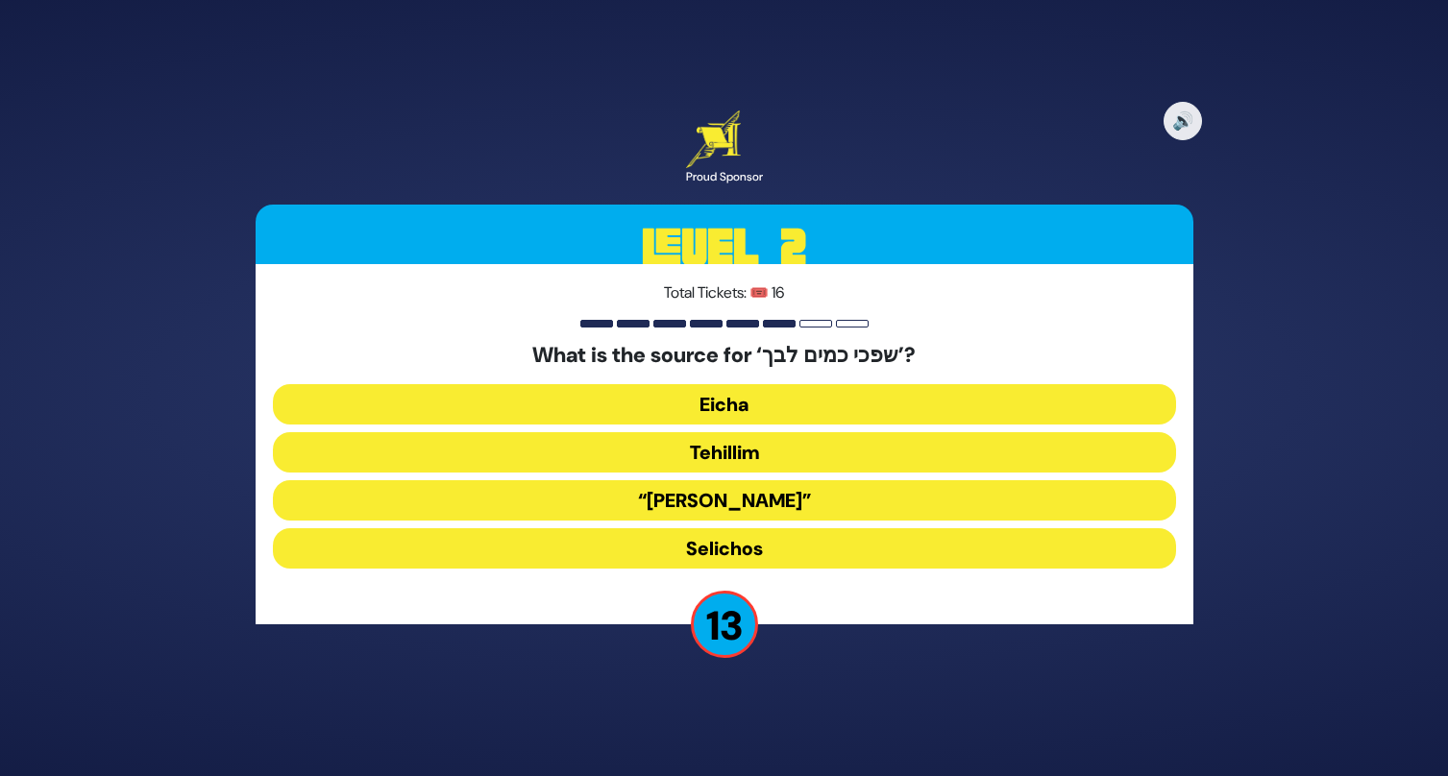
click at [683, 407] on button "Eicha" at bounding box center [724, 404] width 903 height 40
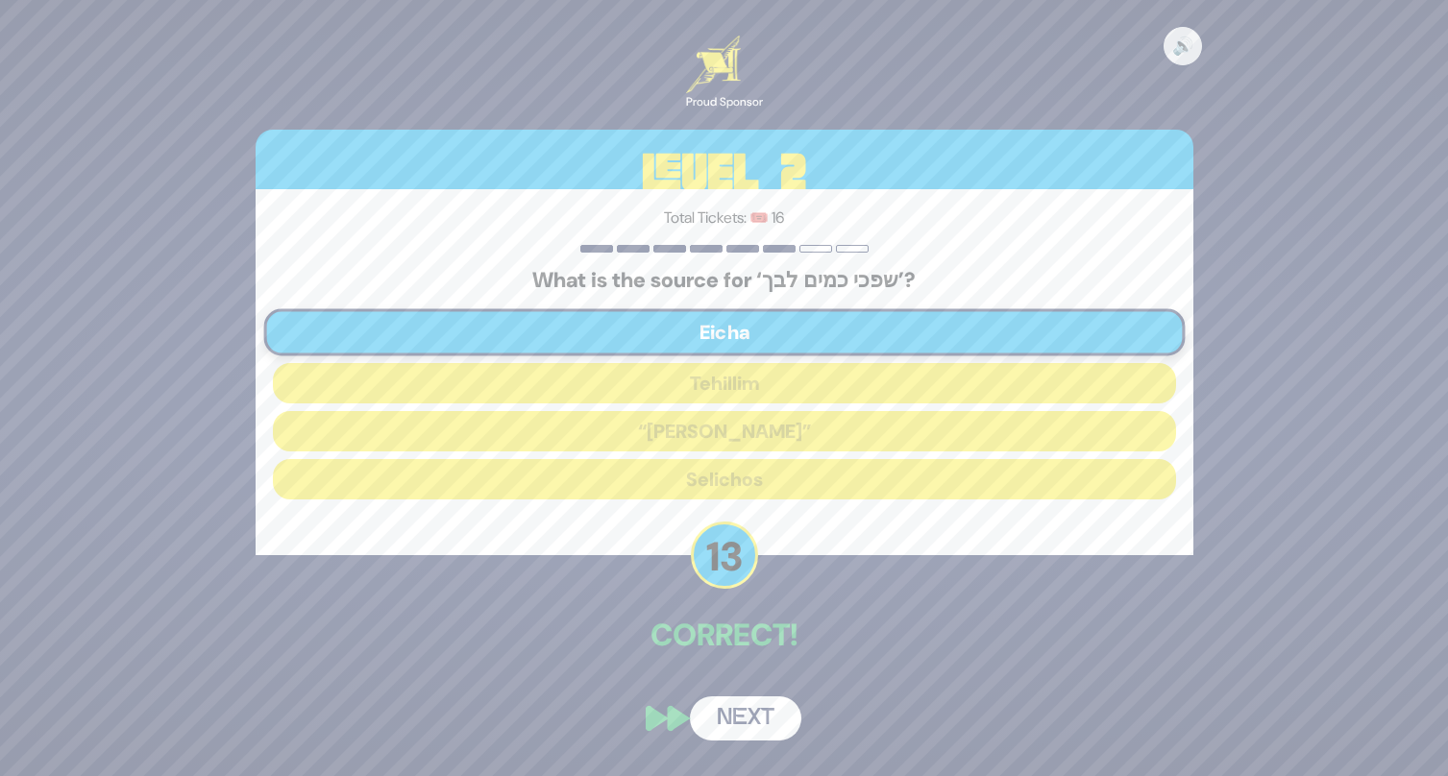
click at [750, 722] on button "Next" at bounding box center [745, 719] width 111 height 44
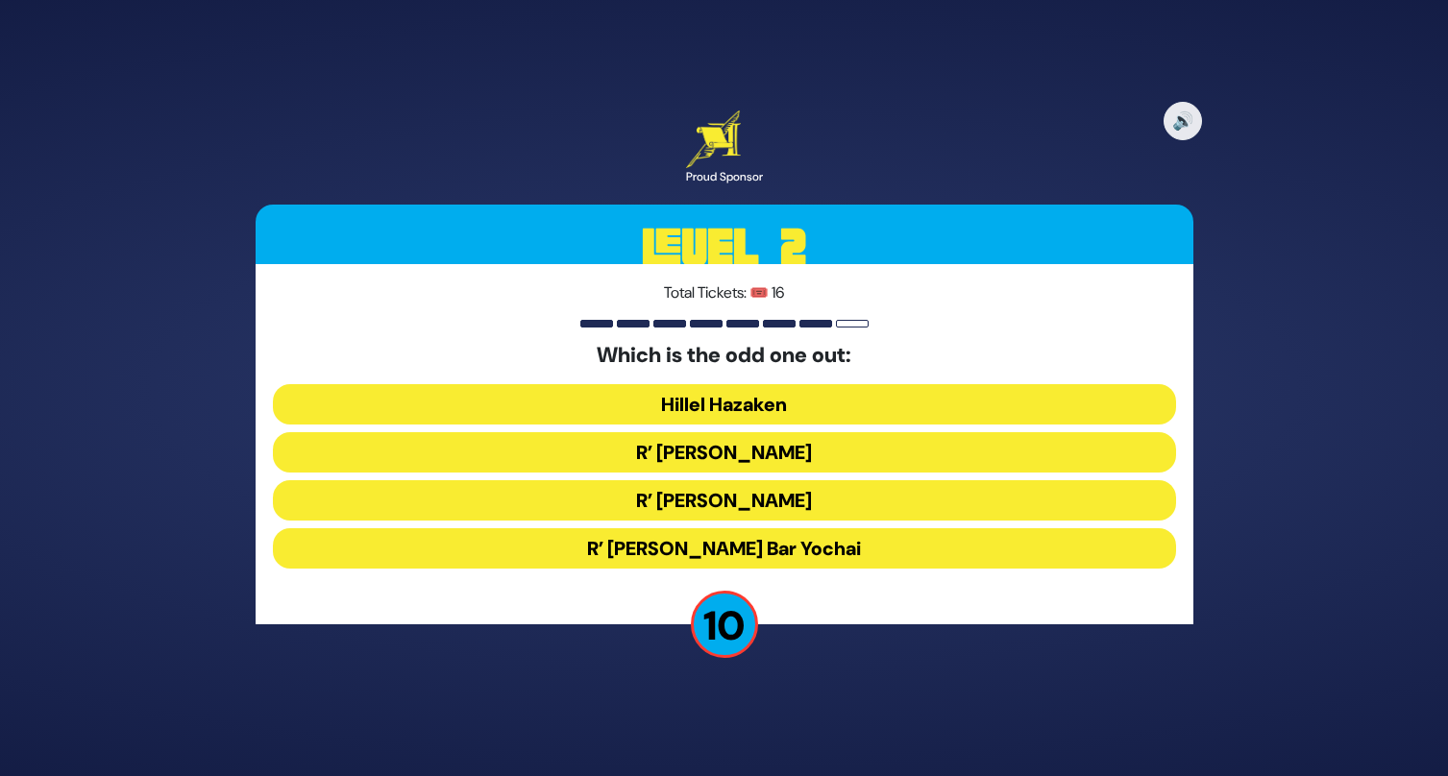
click at [671, 547] on button "R’ Shimon Bar Yochai" at bounding box center [724, 548] width 903 height 40
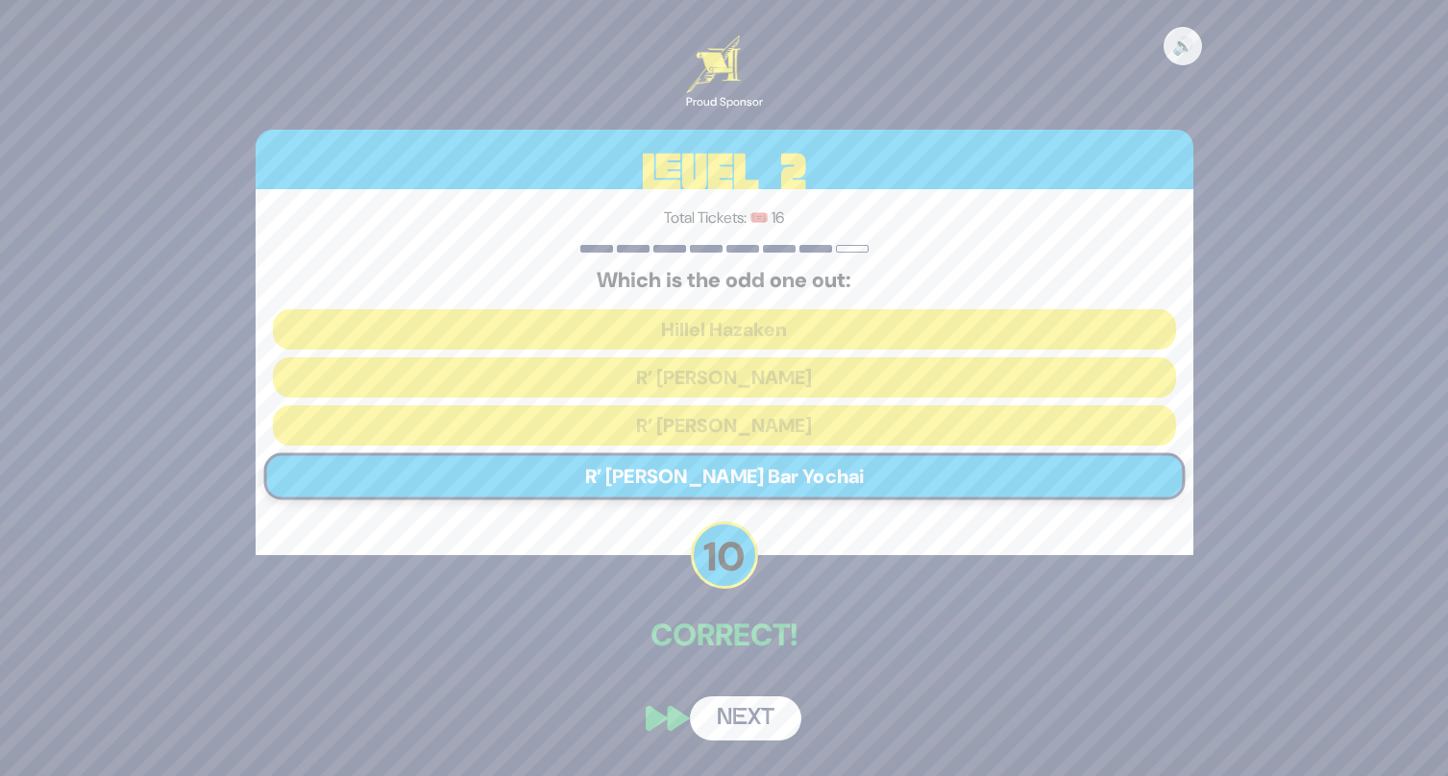
click at [754, 708] on button "Next" at bounding box center [745, 719] width 111 height 44
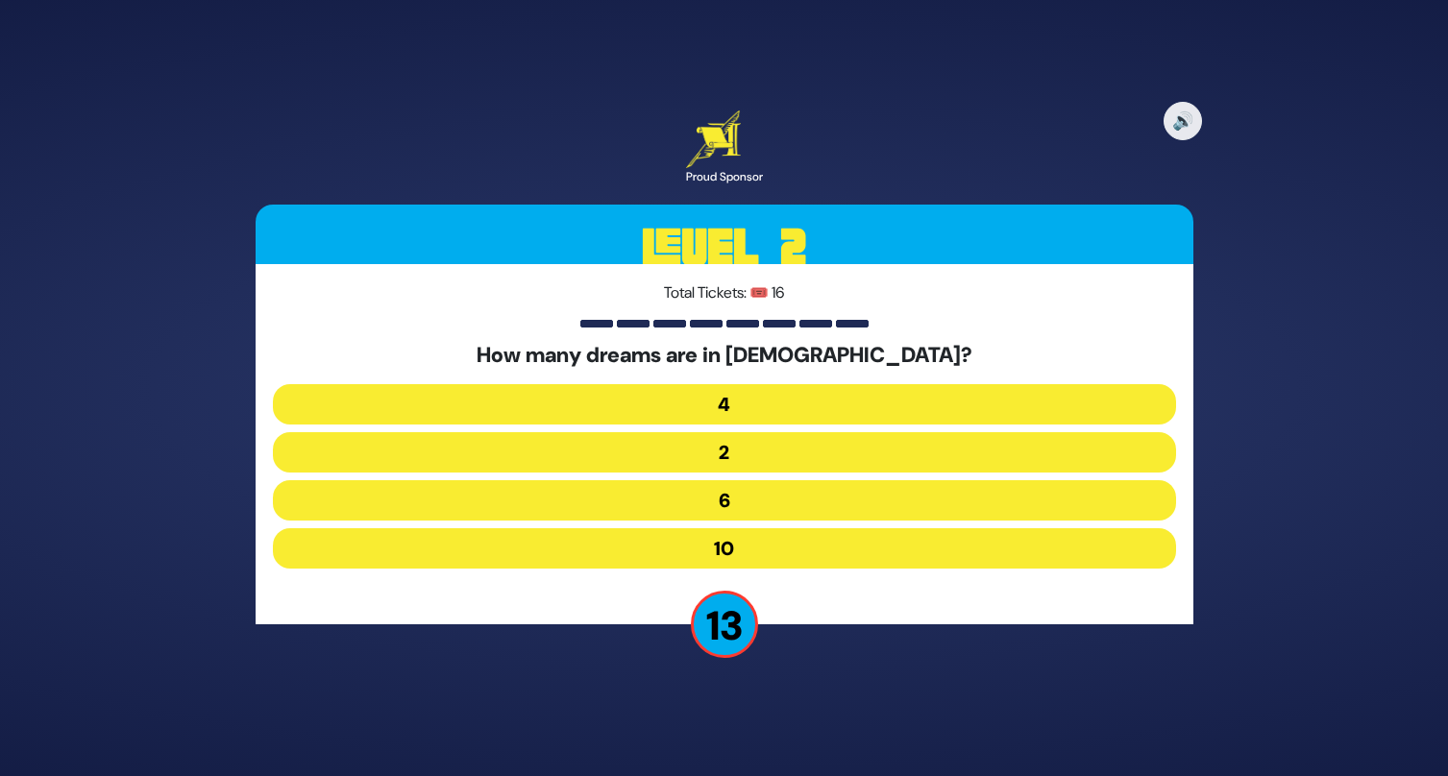
click at [702, 501] on button "6" at bounding box center [724, 500] width 903 height 40
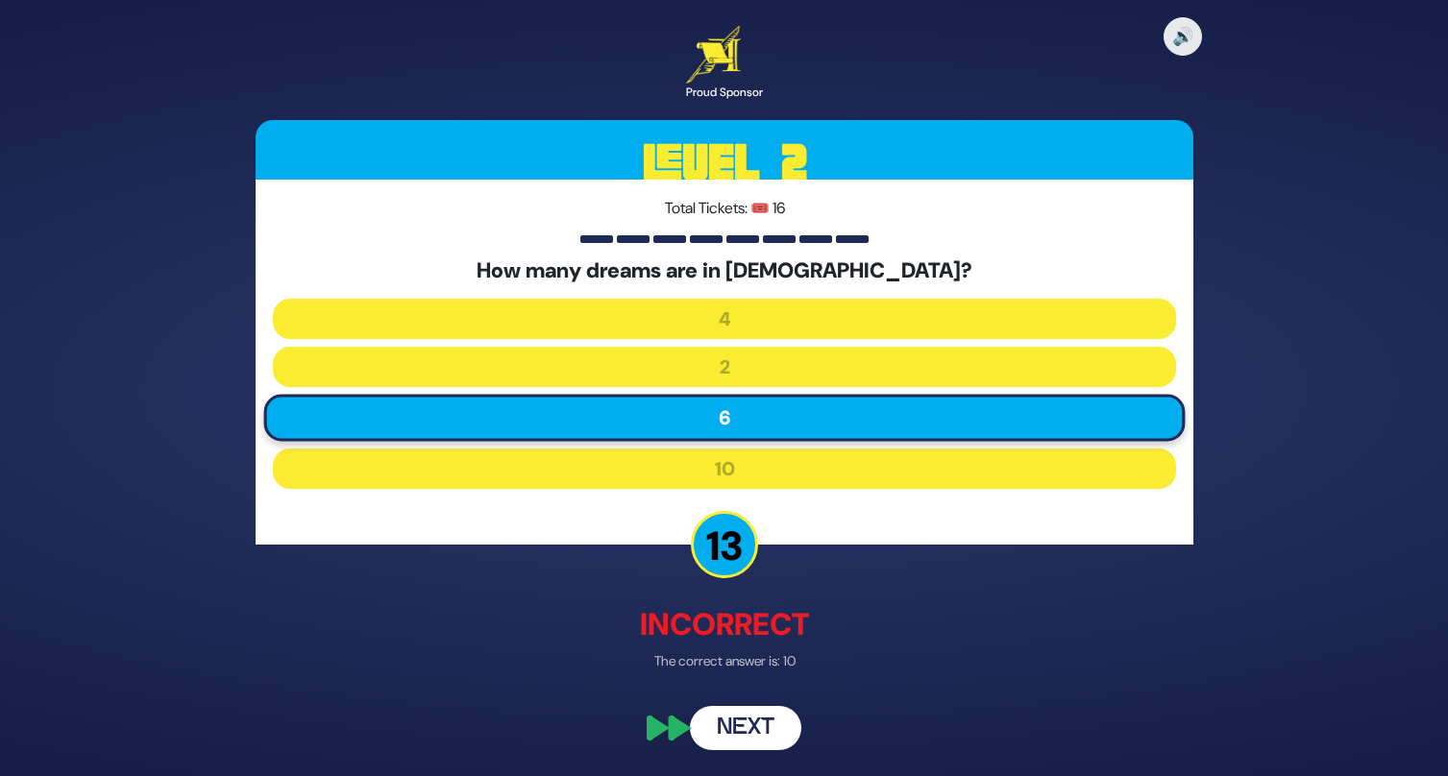
click at [743, 725] on button "Next" at bounding box center [745, 728] width 111 height 44
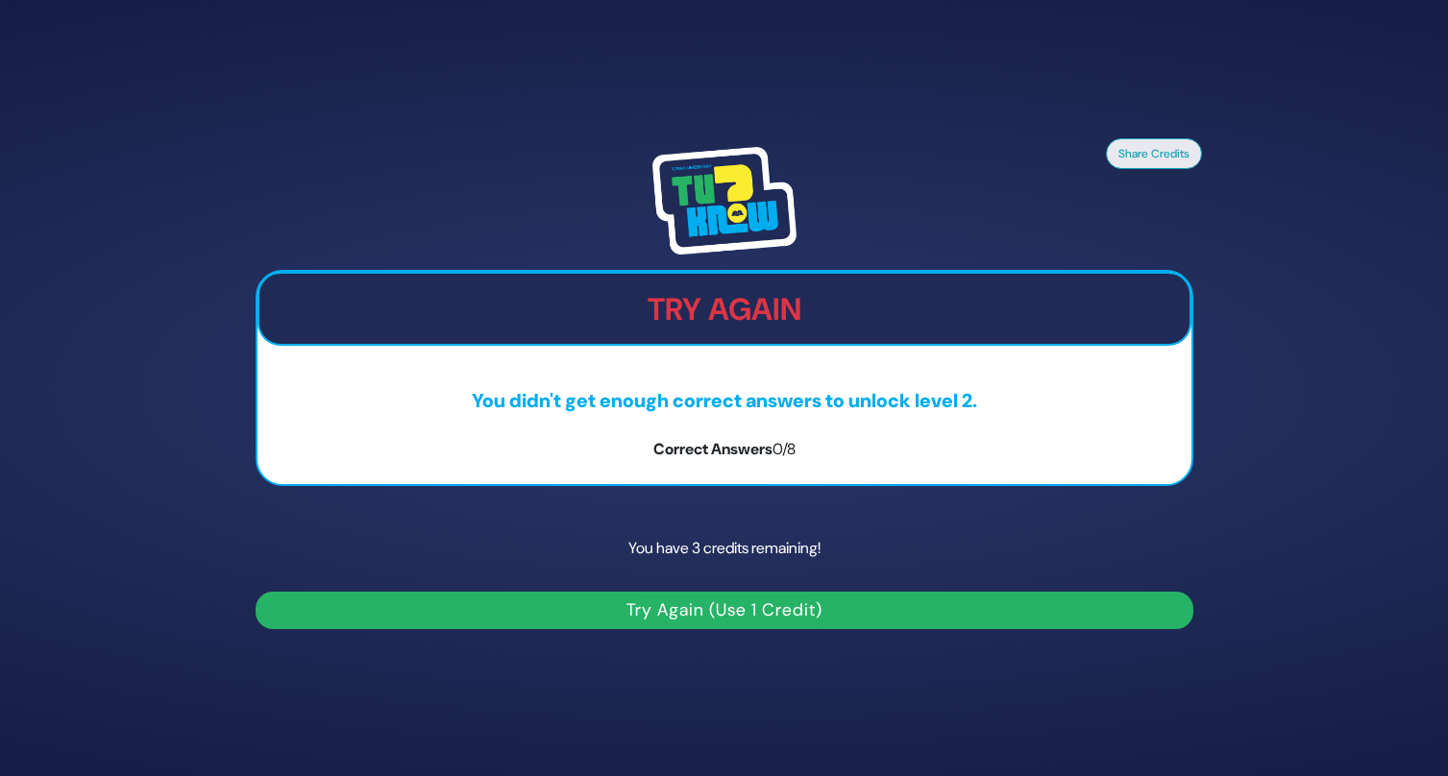
click at [735, 205] on img at bounding box center [724, 201] width 144 height 108
